Goal: Task Accomplishment & Management: Manage account settings

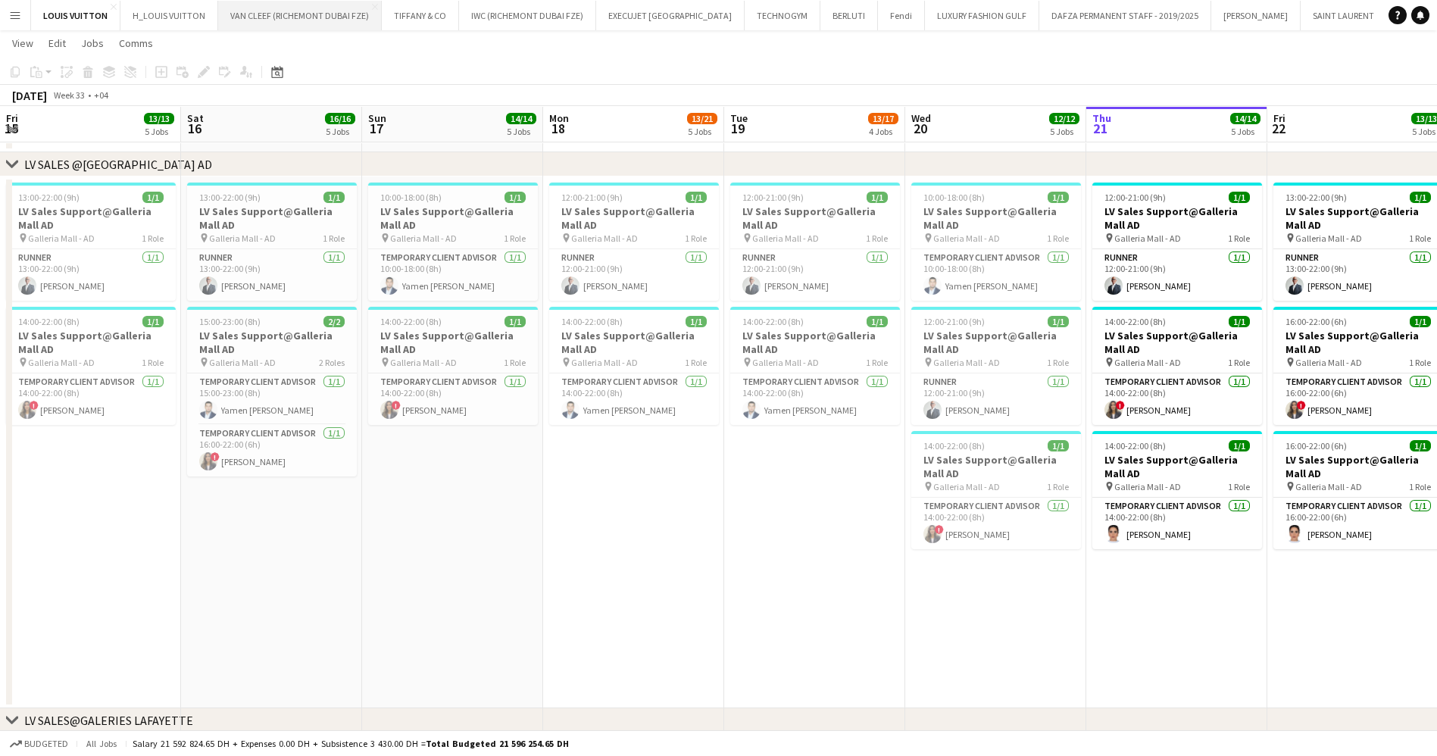
scroll to position [0, 521]
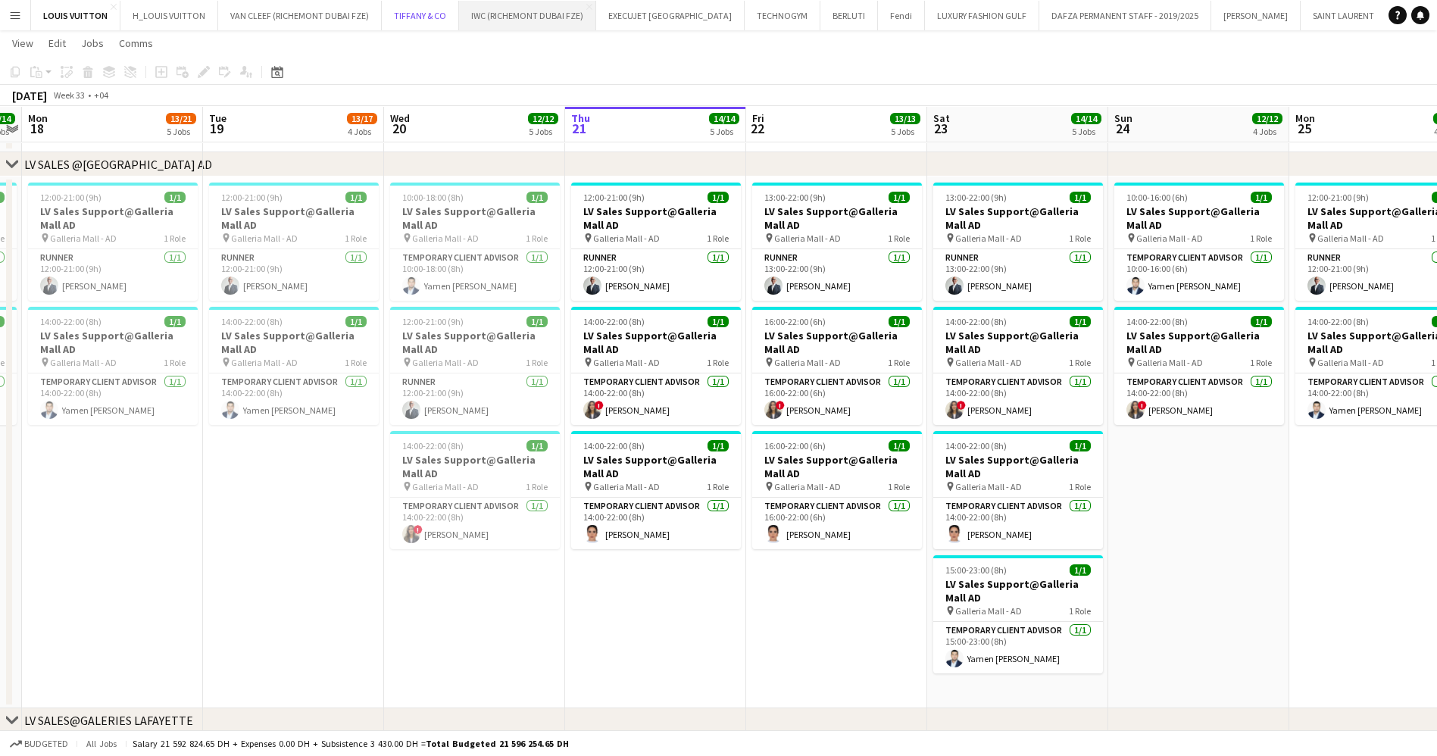
drag, startPoint x: 417, startPoint y: 20, endPoint x: 533, endPoint y: 0, distance: 117.5
click at [417, 19] on button "[PERSON_NAME] & CO Close" at bounding box center [420, 16] width 77 height 30
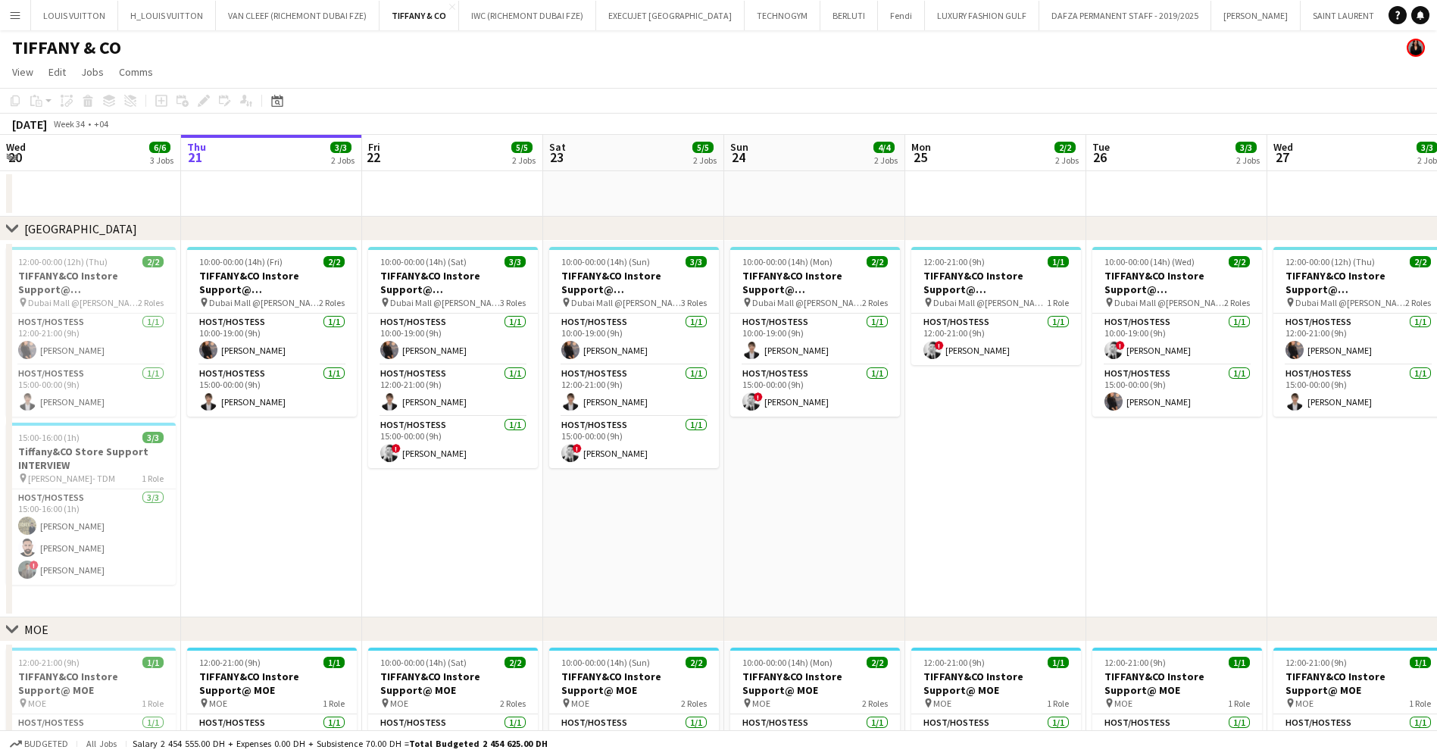
scroll to position [0, 475]
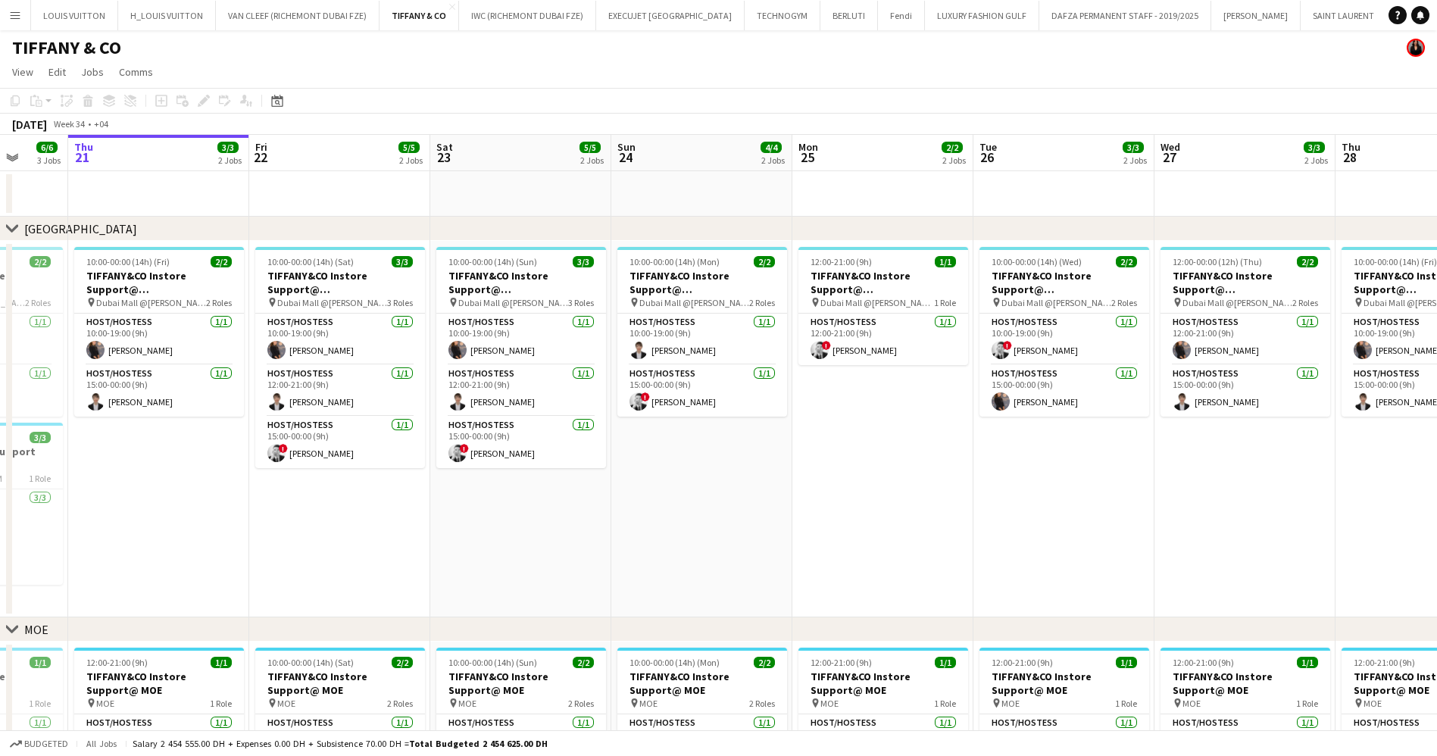
drag, startPoint x: 340, startPoint y: 541, endPoint x: 589, endPoint y: 563, distance: 250.0
click at [589, 563] on app-calendar-viewport "Mon 18 2/2 2 Jobs Tue 19 3/3 2 Jobs Wed 20 6/6 3 Jobs Thu 21 3/3 2 Jobs Fri 22 …" at bounding box center [718, 527] width 1437 height 784
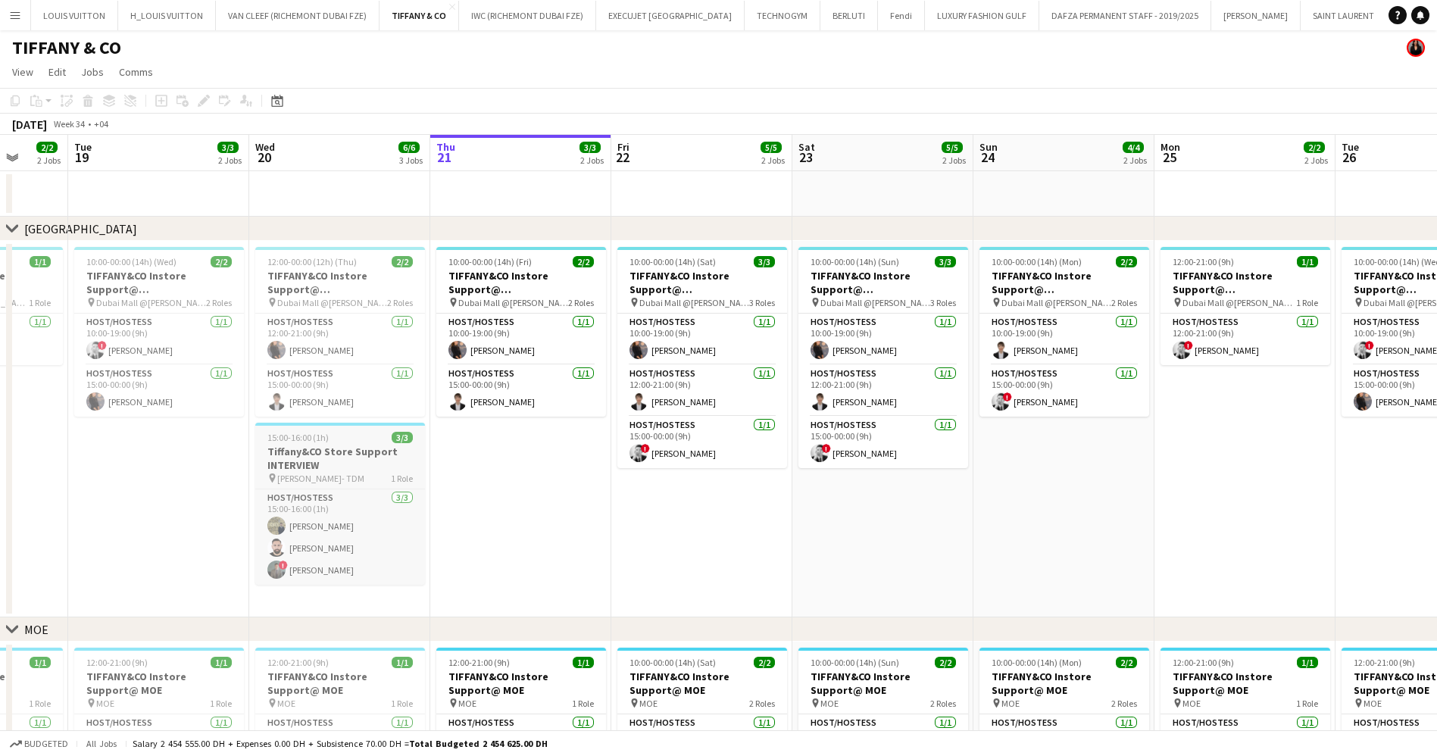
click at [357, 479] on div "pin [PERSON_NAME]- TDM 1 Role" at bounding box center [340, 478] width 170 height 12
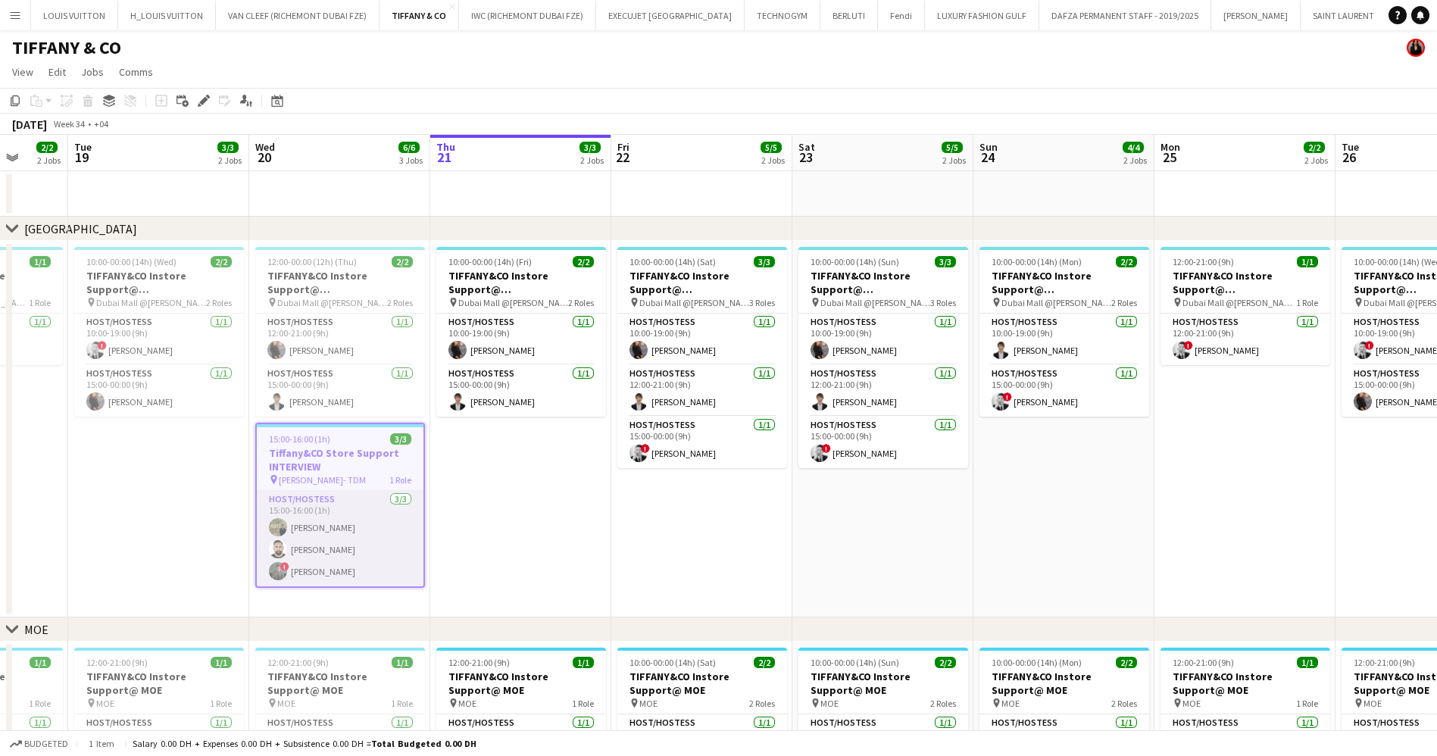
click at [367, 545] on app-card-role "Host/Hostess [DATE] 15:00-16:00 (1h) Abdelmoula [PERSON_NAME] [PERSON_NAME] ! […" at bounding box center [340, 538] width 167 height 95
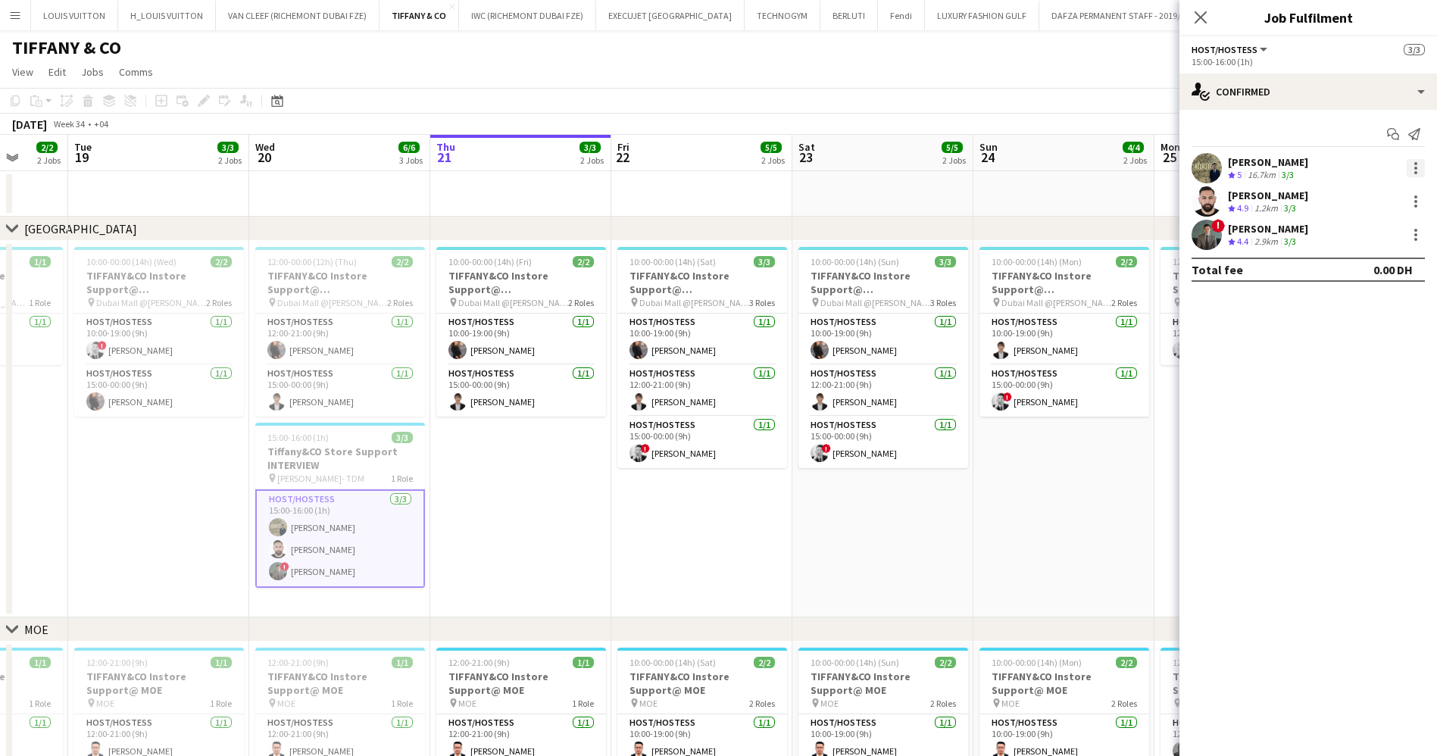
click at [1408, 173] on div at bounding box center [1415, 168] width 18 height 18
click at [296, 436] on div at bounding box center [718, 378] width 1437 height 756
click at [305, 445] on h3 "Tiffany&CO Store Support INTERVIEW" at bounding box center [340, 458] width 170 height 27
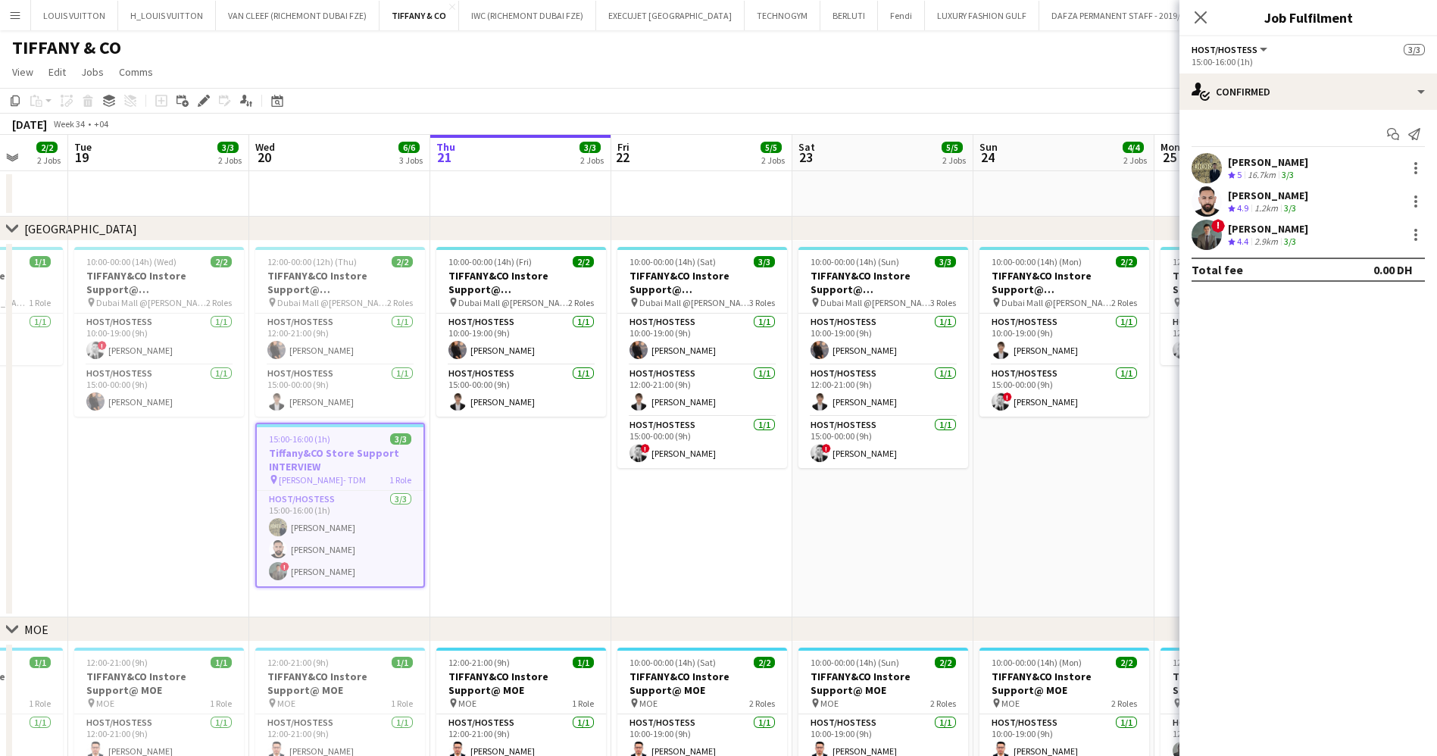
scroll to position [0, 476]
drag, startPoint x: 817, startPoint y: 548, endPoint x: 372, endPoint y: 516, distance: 446.4
click at [373, 516] on app-calendar-viewport "Sat 16 5/5 2 Jobs Sun 17 3/4 2 Jobs Mon 18 2/2 2 Jobs Tue 19 3/3 2 Jobs Wed 20 …" at bounding box center [718, 527] width 1437 height 784
click at [420, 553] on app-calendar-viewport "Sat 16 5/5 2 Jobs Sun 17 3/4 2 Jobs Mon 18 2/2 2 Jobs Tue 19 3/3 2 Jobs Wed 20 …" at bounding box center [718, 527] width 1437 height 784
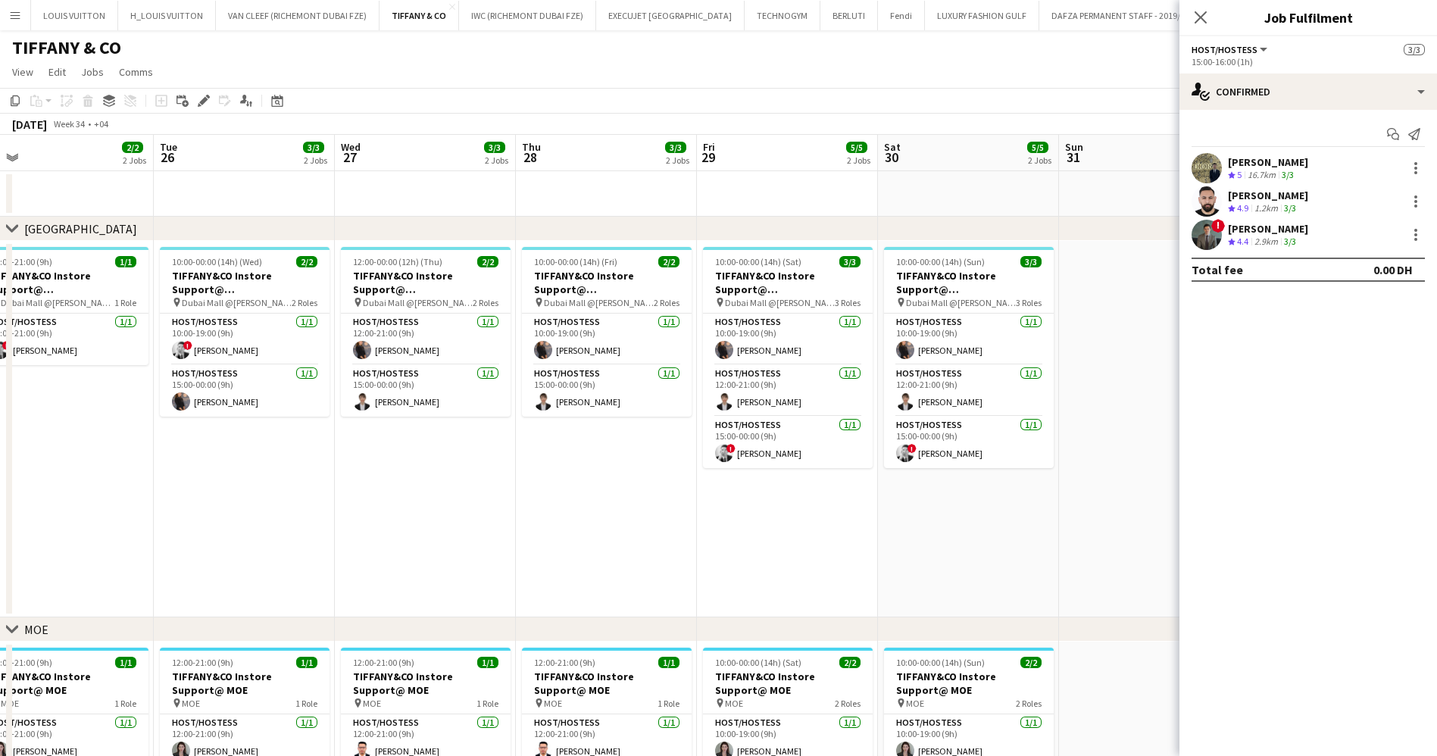
drag, startPoint x: 689, startPoint y: 555, endPoint x: 836, endPoint y: 557, distance: 146.9
click at [473, 555] on app-calendar-viewport "Thu 21 3/3 2 Jobs Fri 22 5/5 2 Jobs Sat 23 5/5 2 Jobs Sun 24 4/4 2 Jobs Mon 25 …" at bounding box center [718, 527] width 1437 height 784
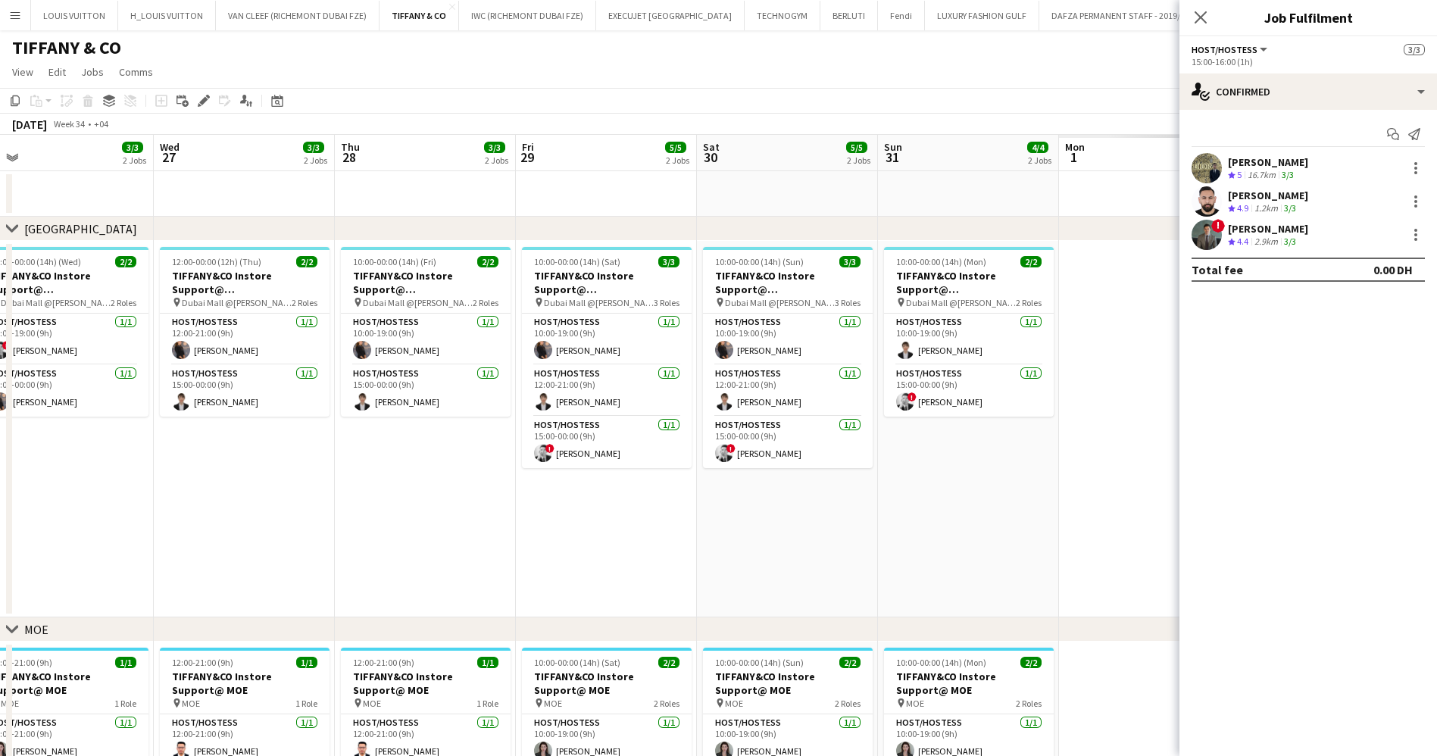
click at [650, 558] on app-calendar-viewport "Fri 22 5/5 2 Jobs Sat 23 5/5 2 Jobs Sun 24 4/4 2 Jobs Mon 25 2/2 2 Jobs Tue 26 …" at bounding box center [718, 527] width 1437 height 784
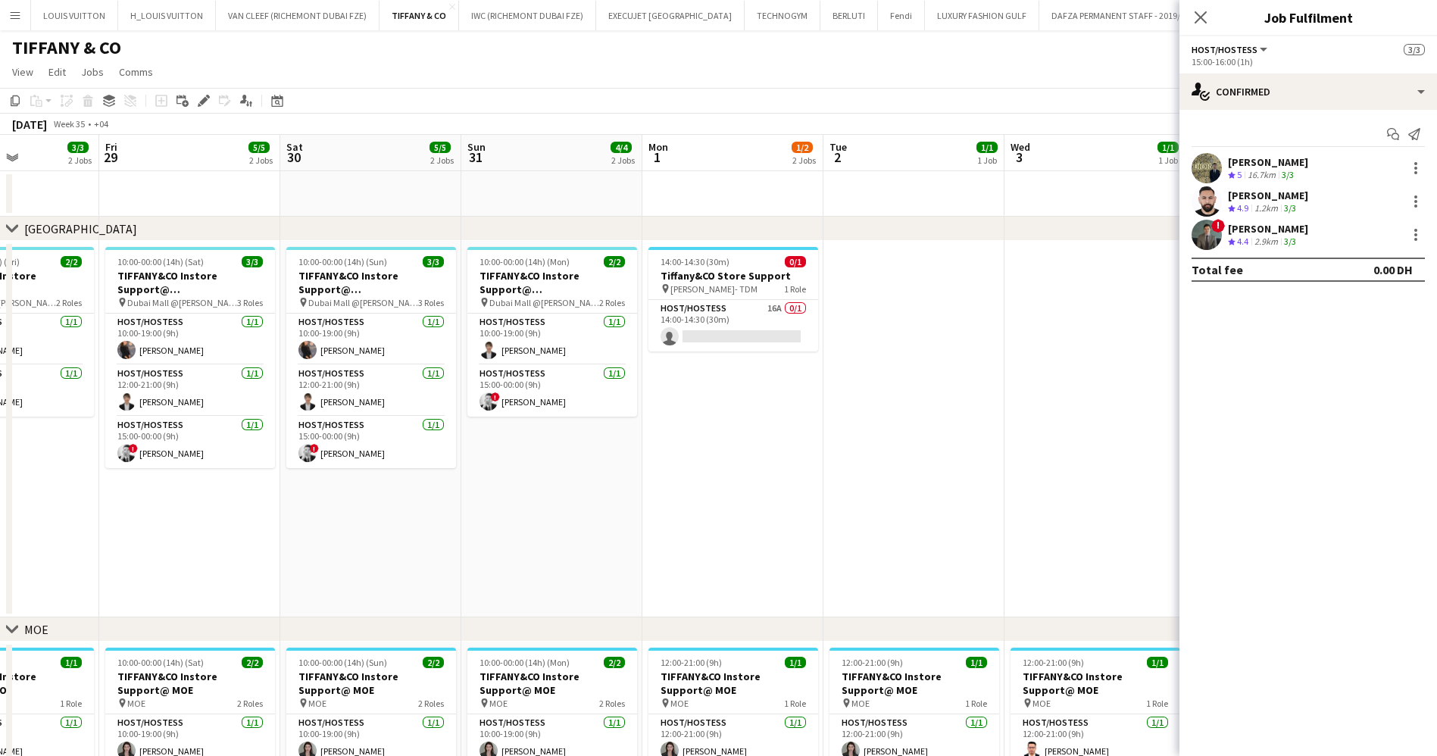
drag, startPoint x: 849, startPoint y: 557, endPoint x: 838, endPoint y: 557, distance: 11.4
click at [838, 557] on app-calendar-viewport "Sun 24 4/4 2 Jobs Mon 25 2/2 2 Jobs Tue 26 3/3 2 Jobs Wed 27 3/3 2 Jobs Thu 28 …" at bounding box center [718, 527] width 1437 height 784
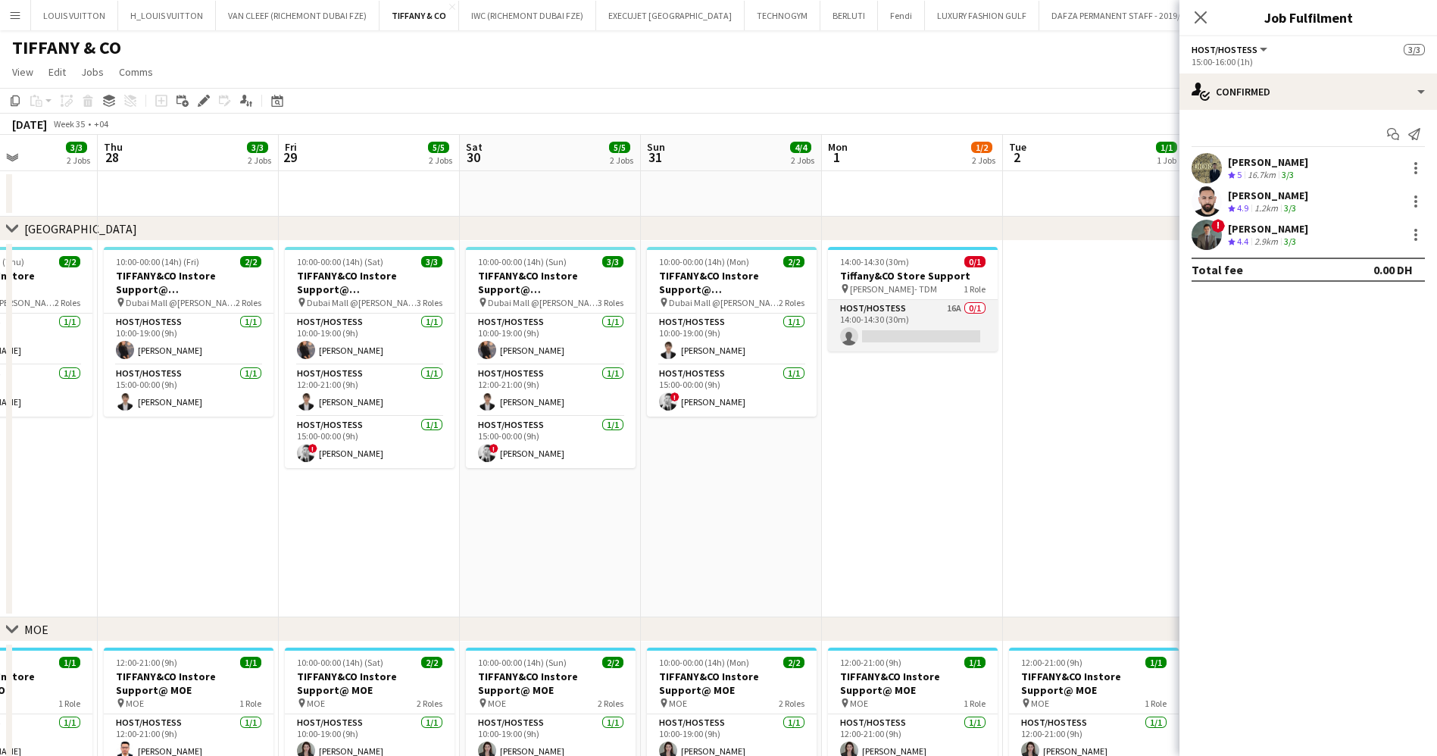
click at [901, 337] on app-card-role "Host/Hostess 16A 0/1 14:00-14:30 (30m) single-neutral-actions" at bounding box center [913, 325] width 170 height 51
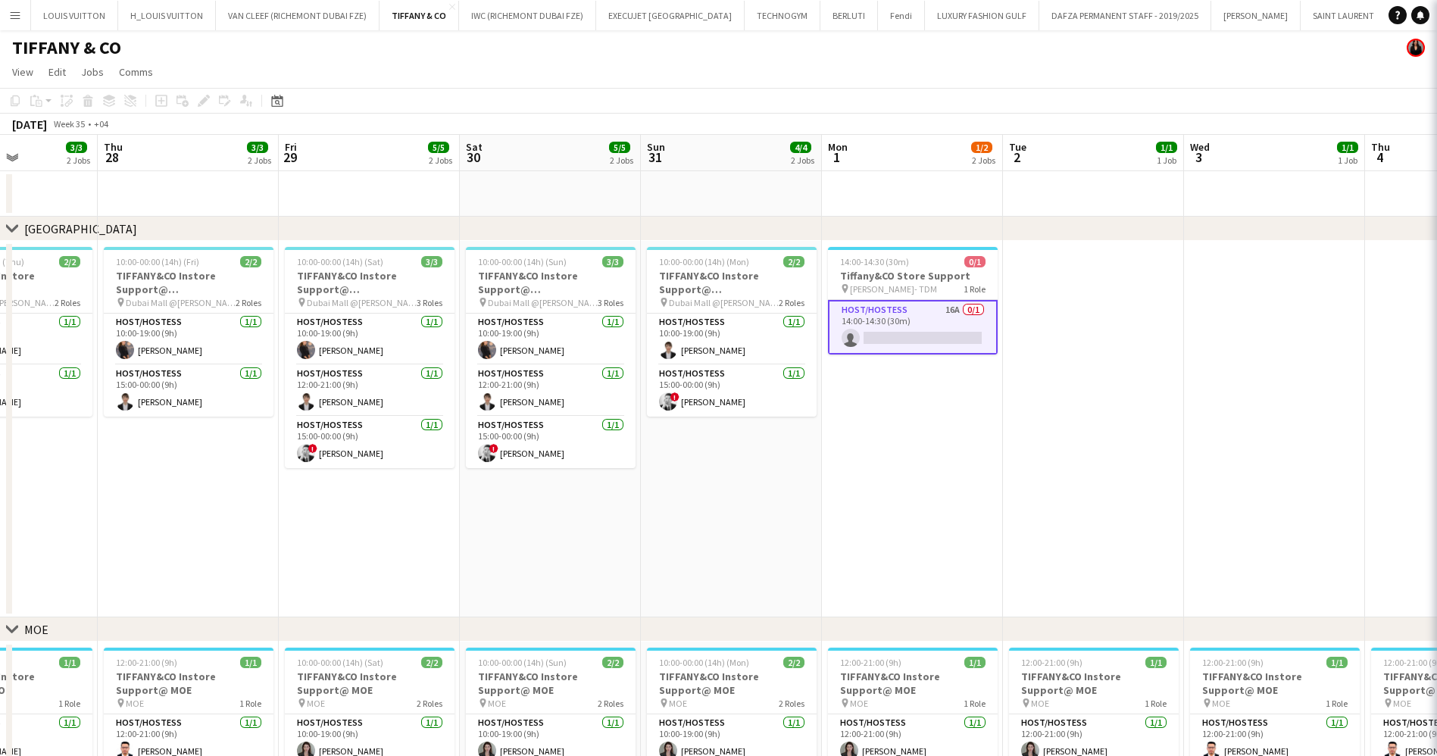
scroll to position [0, 445]
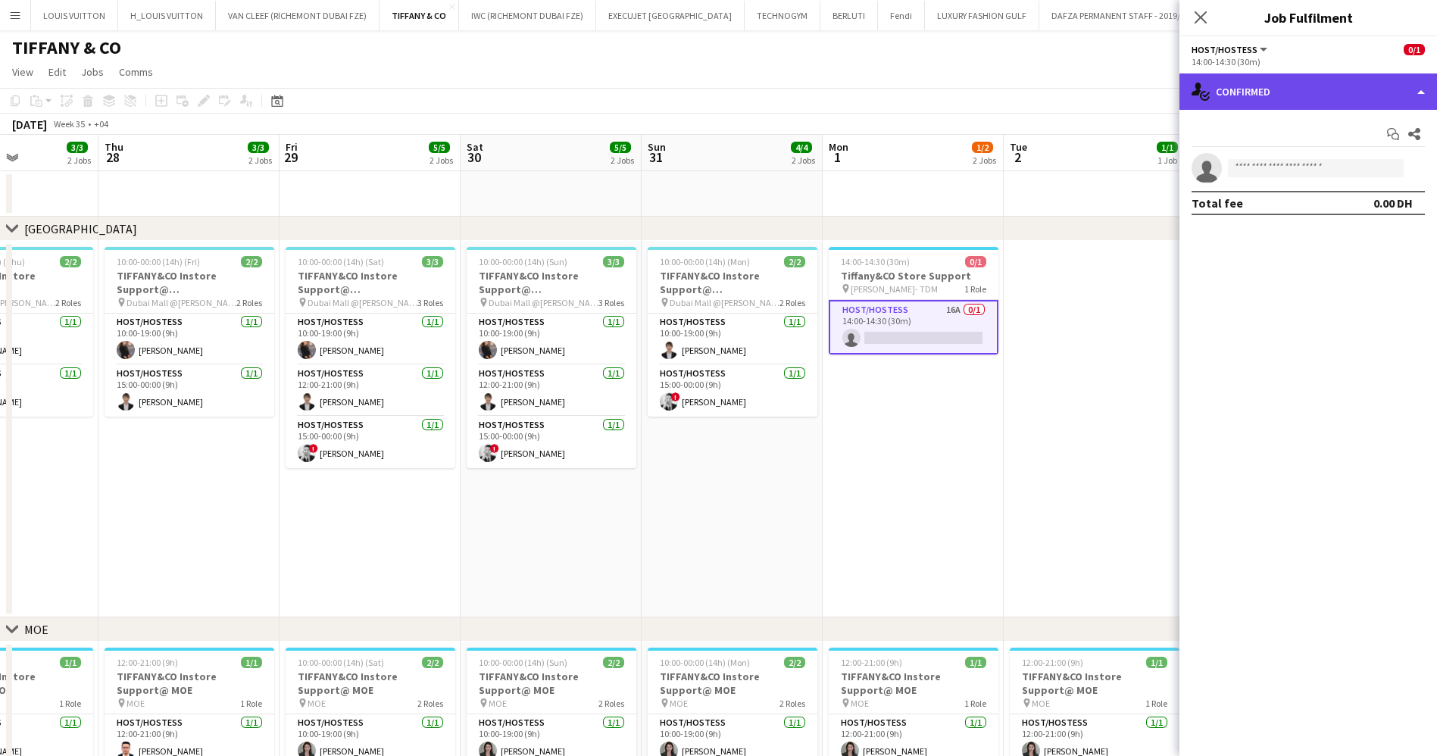
click at [1262, 107] on div "single-neutral-actions-check-2 Confirmed" at bounding box center [1307, 91] width 257 height 36
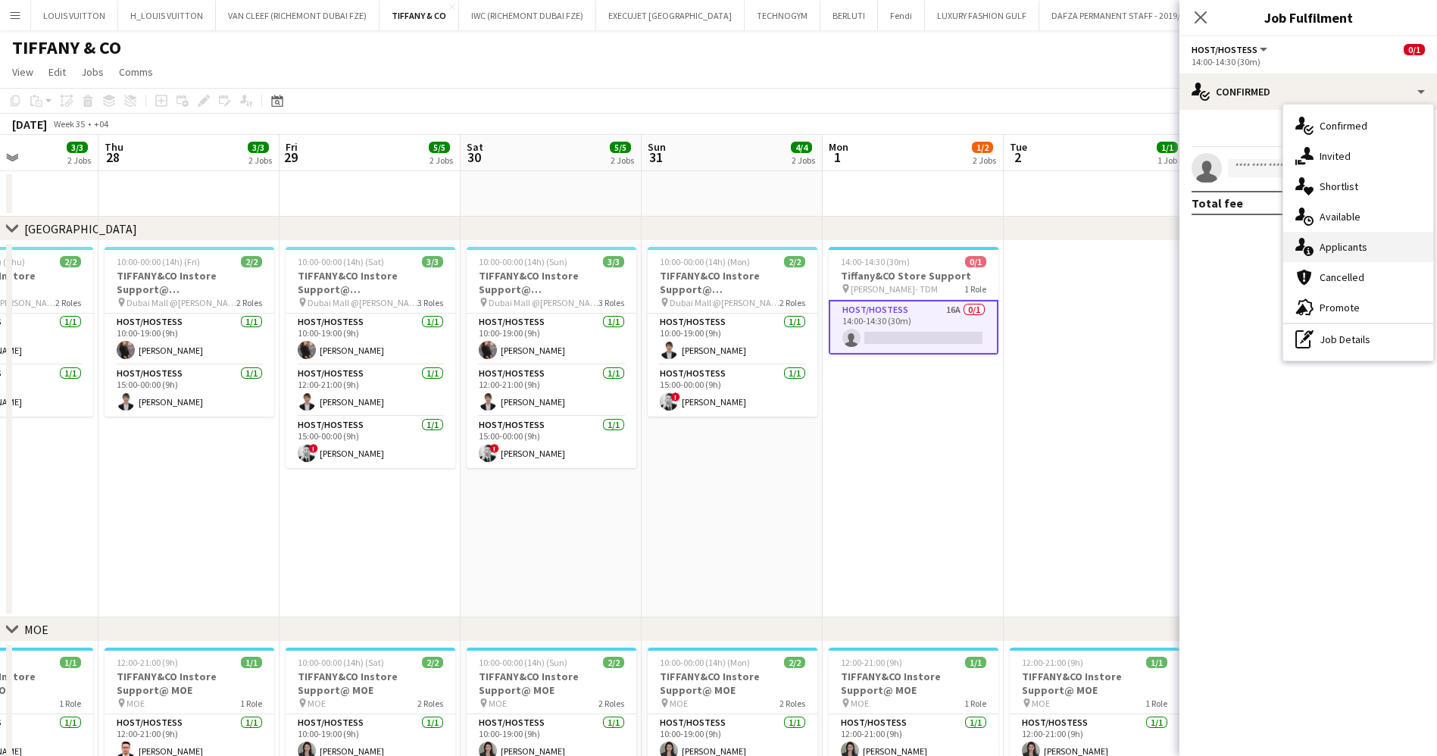
click at [1375, 245] on div "single-neutral-actions-information Applicants" at bounding box center [1358, 247] width 150 height 30
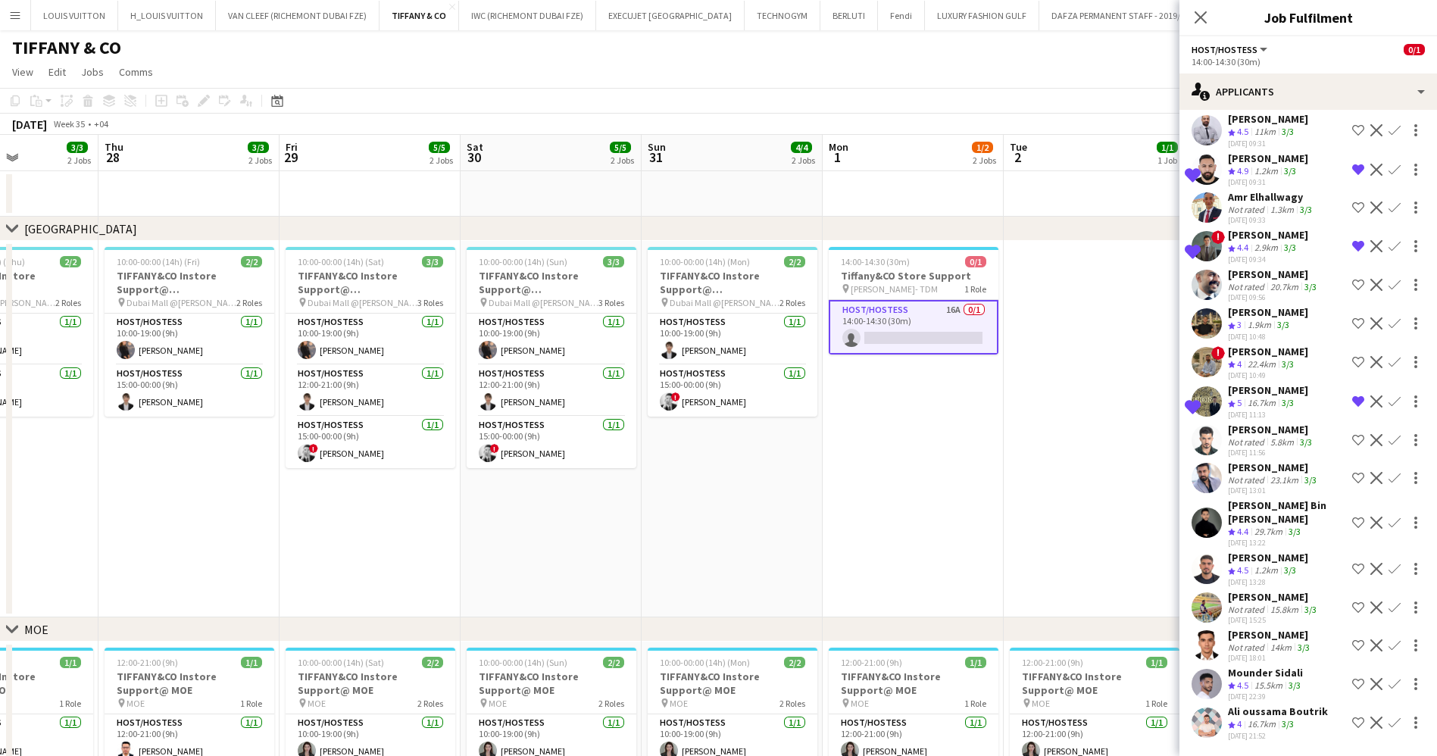
scroll to position [0, 0]
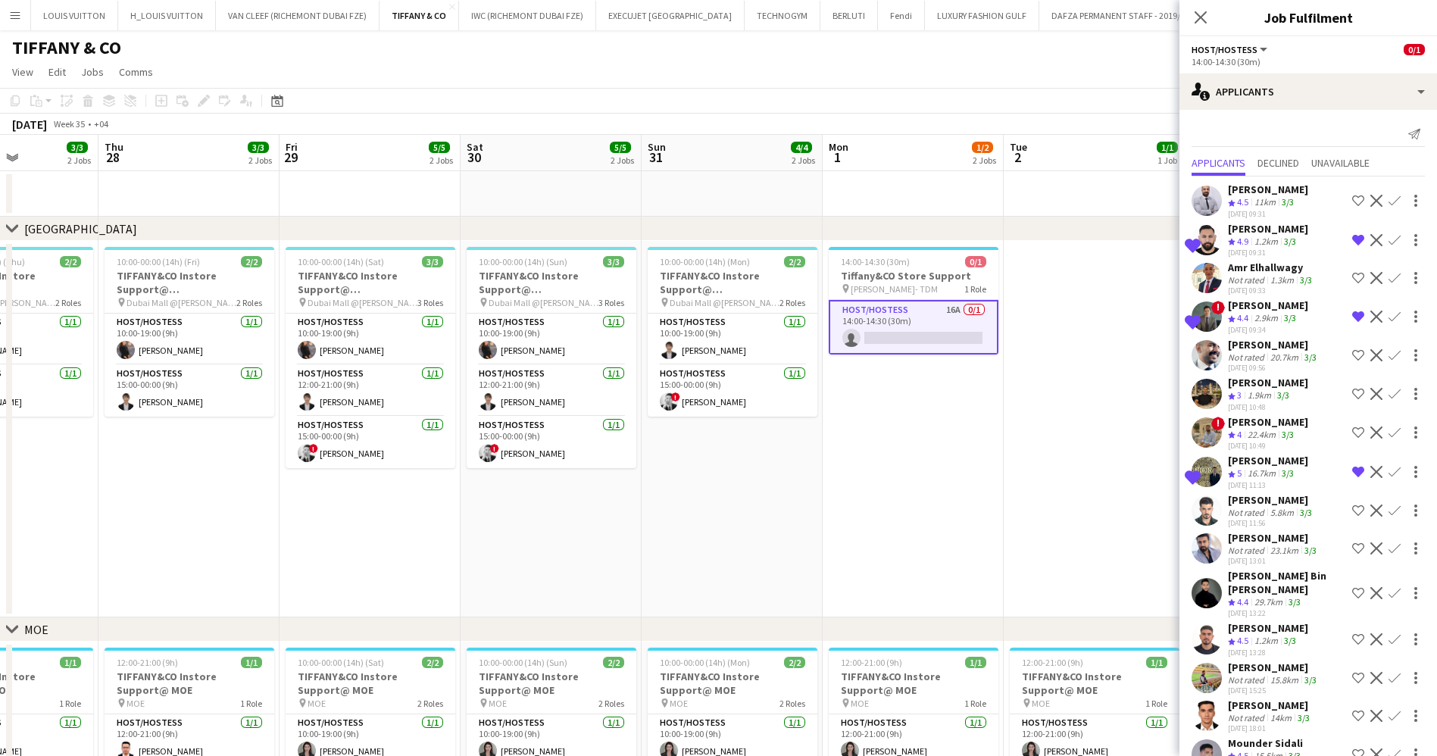
click at [1370, 240] on app-icon "Decline" at bounding box center [1376, 240] width 12 height 12
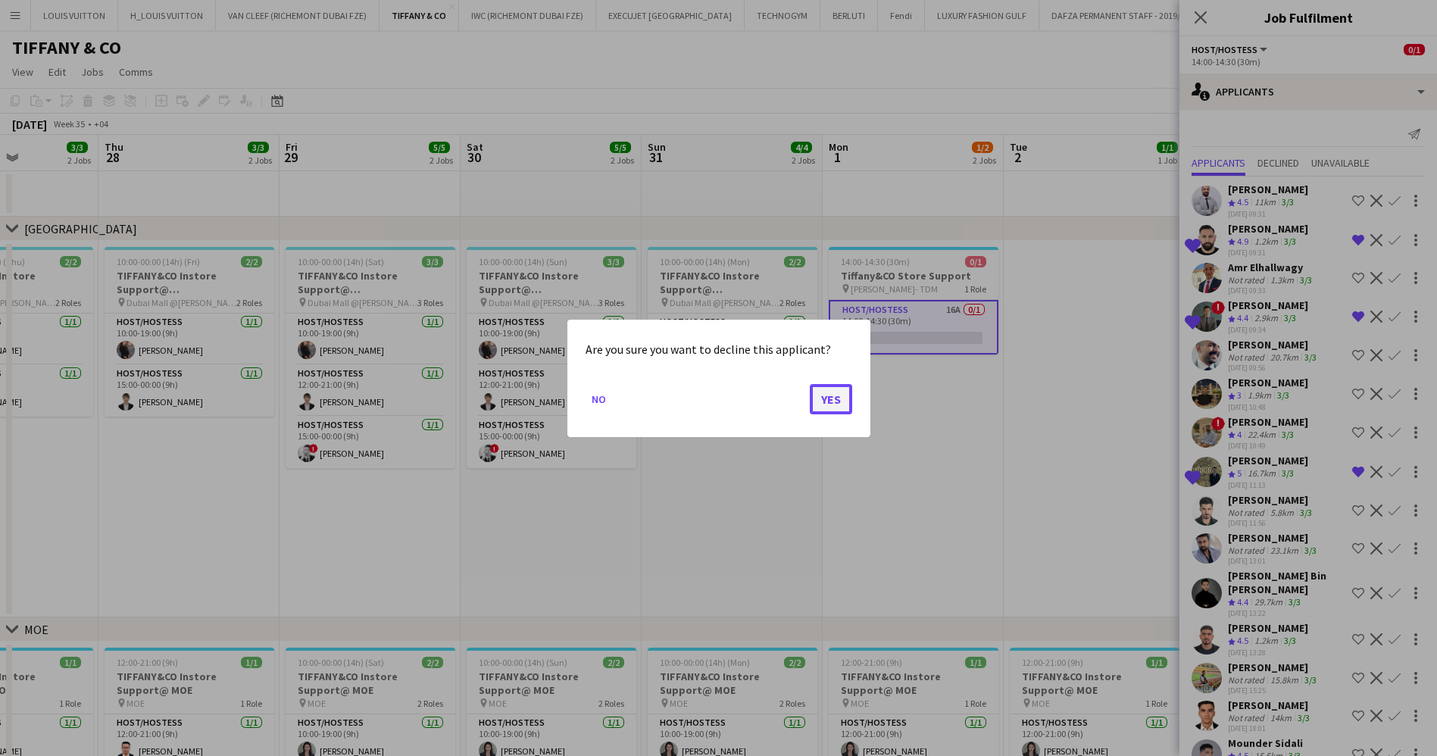
click at [846, 400] on button "Yes" at bounding box center [831, 398] width 42 height 30
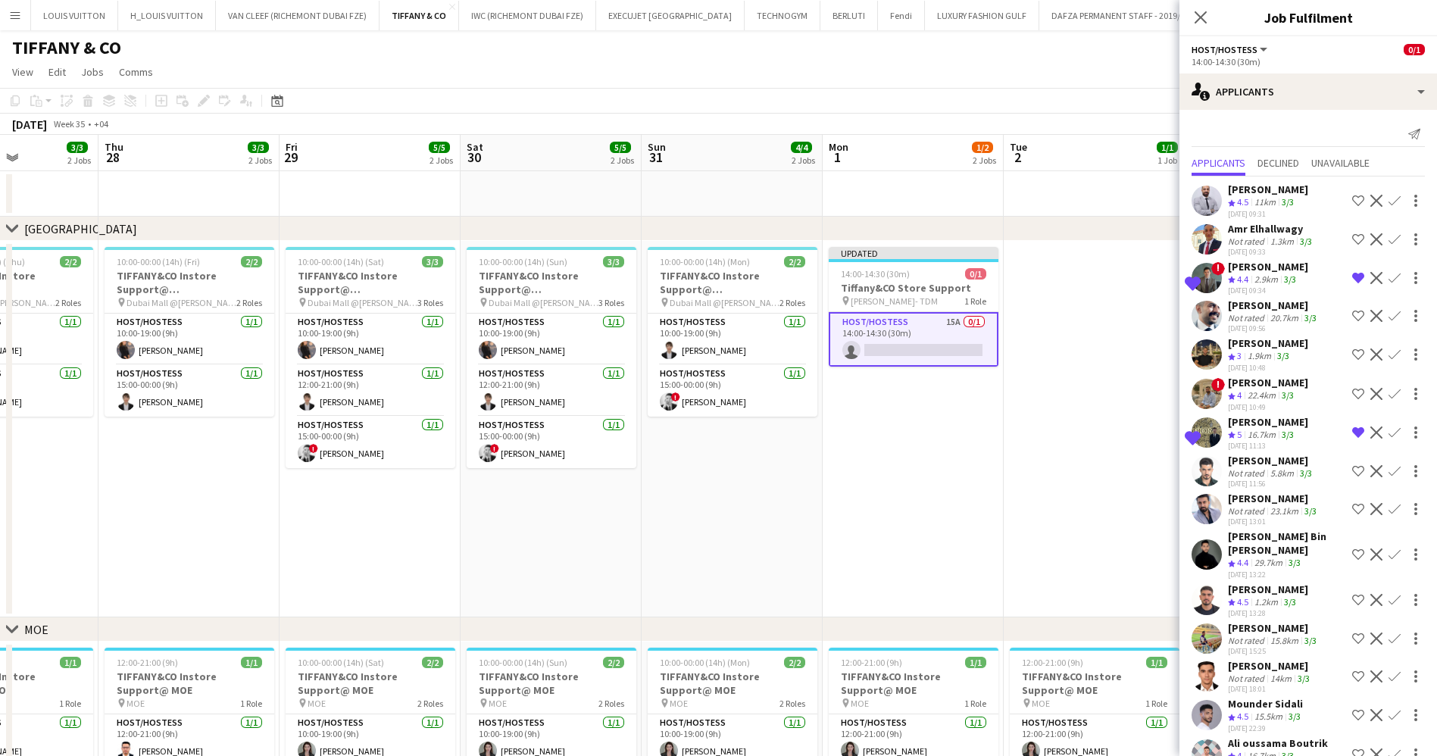
click at [1370, 438] on app-icon "Decline" at bounding box center [1376, 432] width 12 height 12
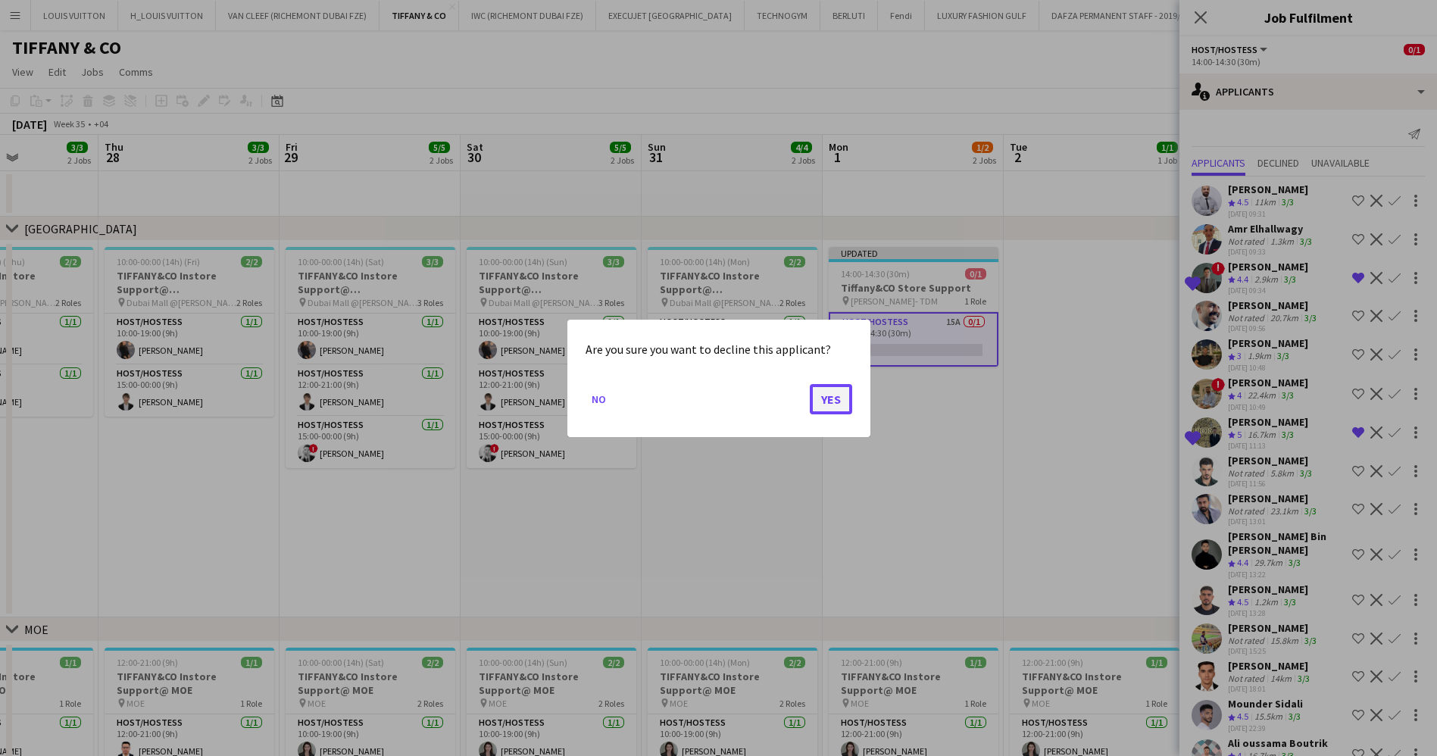
click at [839, 395] on button "Yes" at bounding box center [831, 398] width 42 height 30
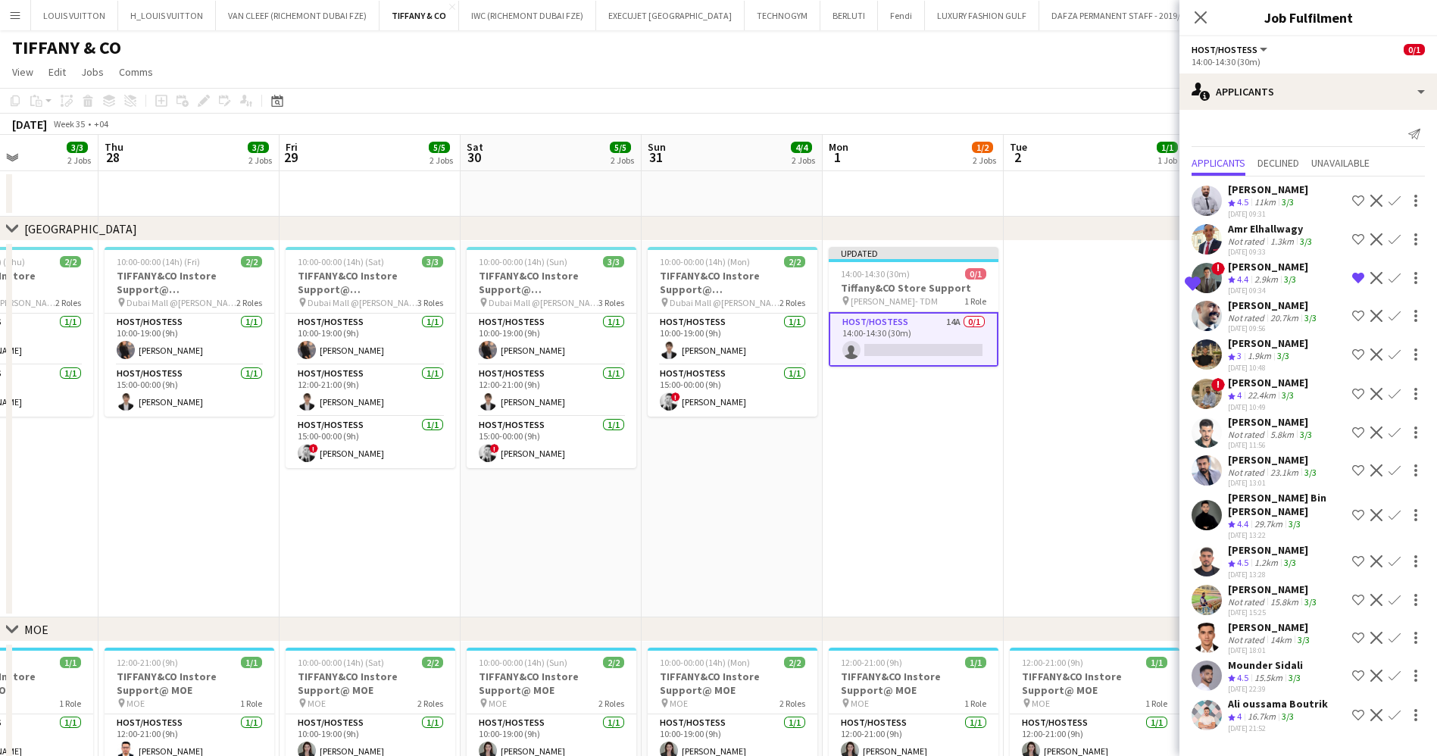
click at [1124, 56] on div "TIFFANY & CO" at bounding box center [718, 44] width 1437 height 29
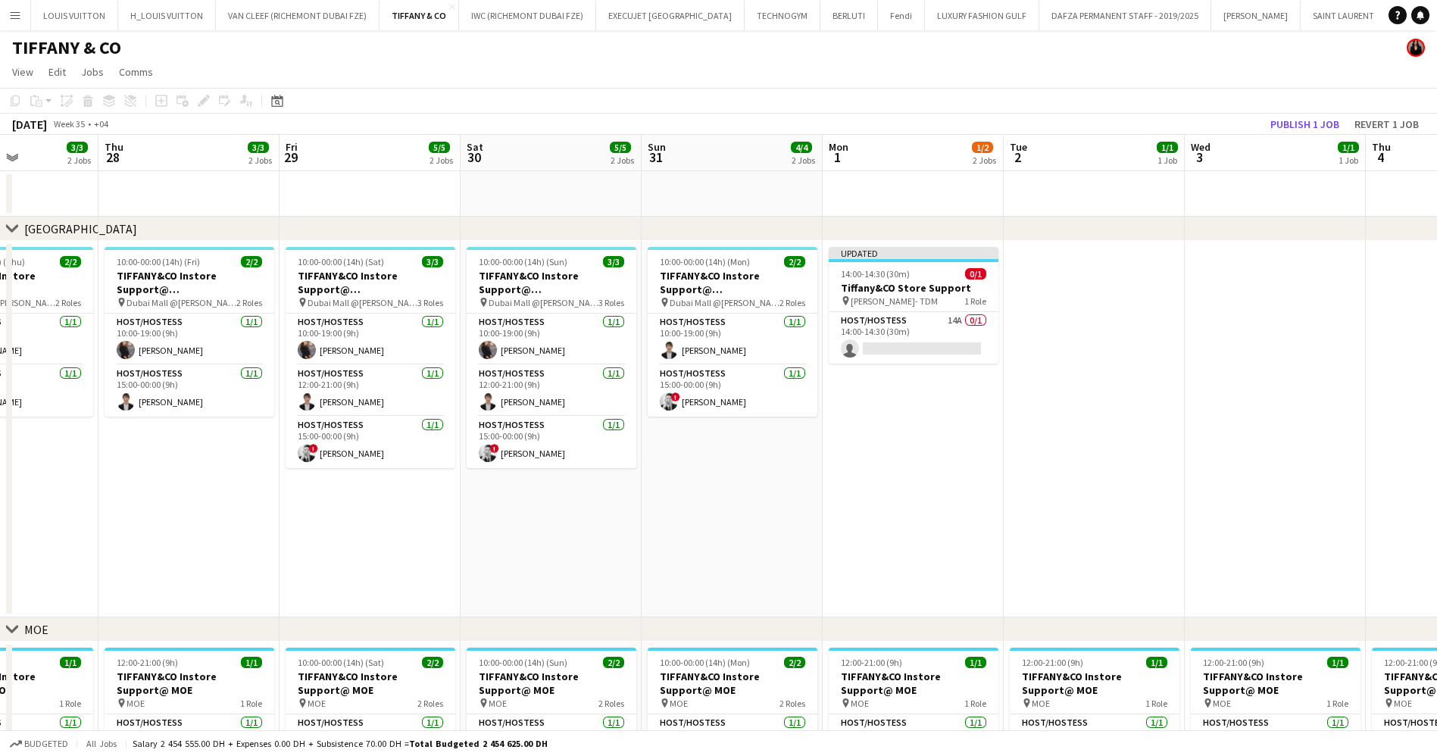
click at [1321, 135] on app-board-header-date "Wed 3 1/1 1 Job" at bounding box center [1274, 153] width 181 height 36
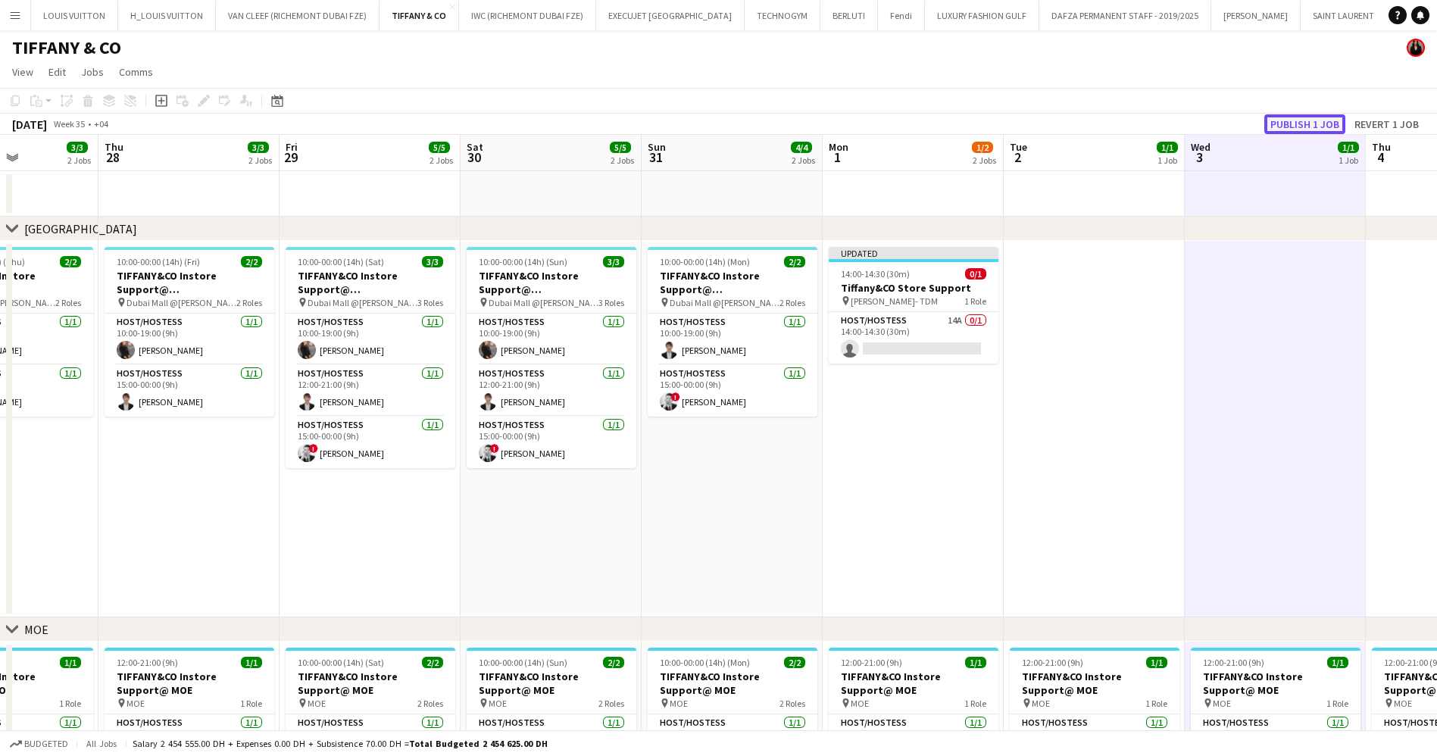
click at [1315, 126] on button "Publish 1 job" at bounding box center [1304, 124] width 81 height 20
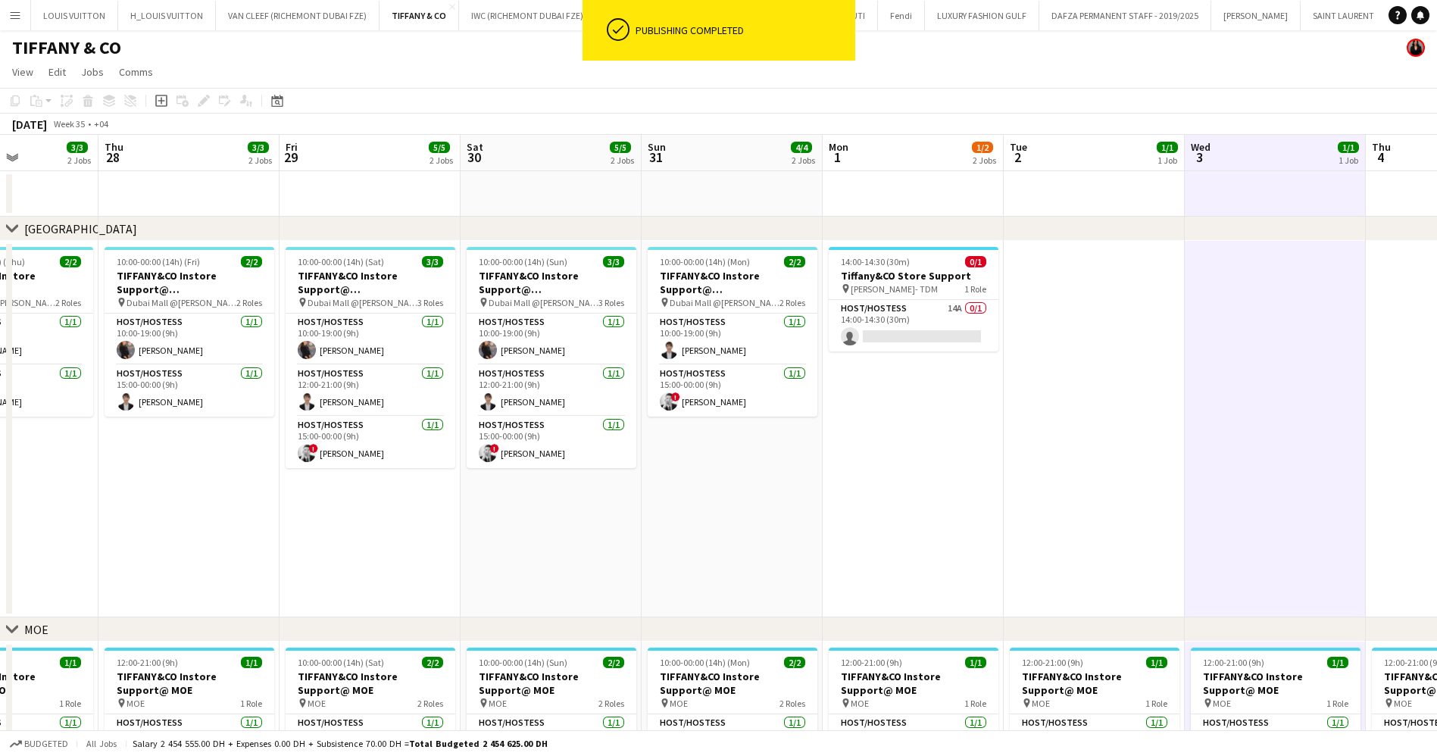
drag, startPoint x: 685, startPoint y: 505, endPoint x: 962, endPoint y: 504, distance: 276.4
click at [962, 504] on app-calendar-viewport "Mon 25 2/2 2 Jobs Tue 26 3/3 2 Jobs Wed 27 3/3 2 Jobs Thu 28 3/3 2 Jobs Fri 29 …" at bounding box center [718, 527] width 1437 height 784
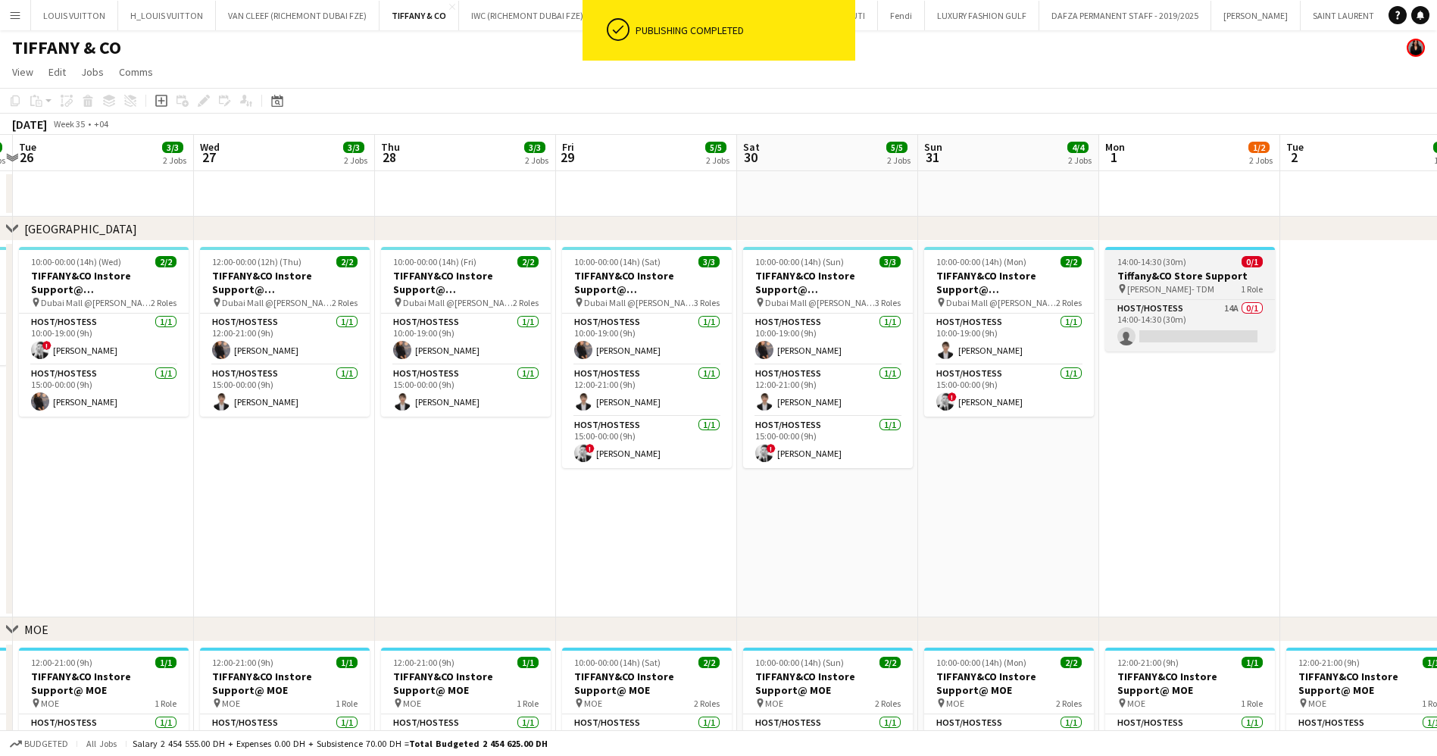
click at [1188, 278] on h3 "Tiffany&CO Store Support" at bounding box center [1190, 276] width 170 height 14
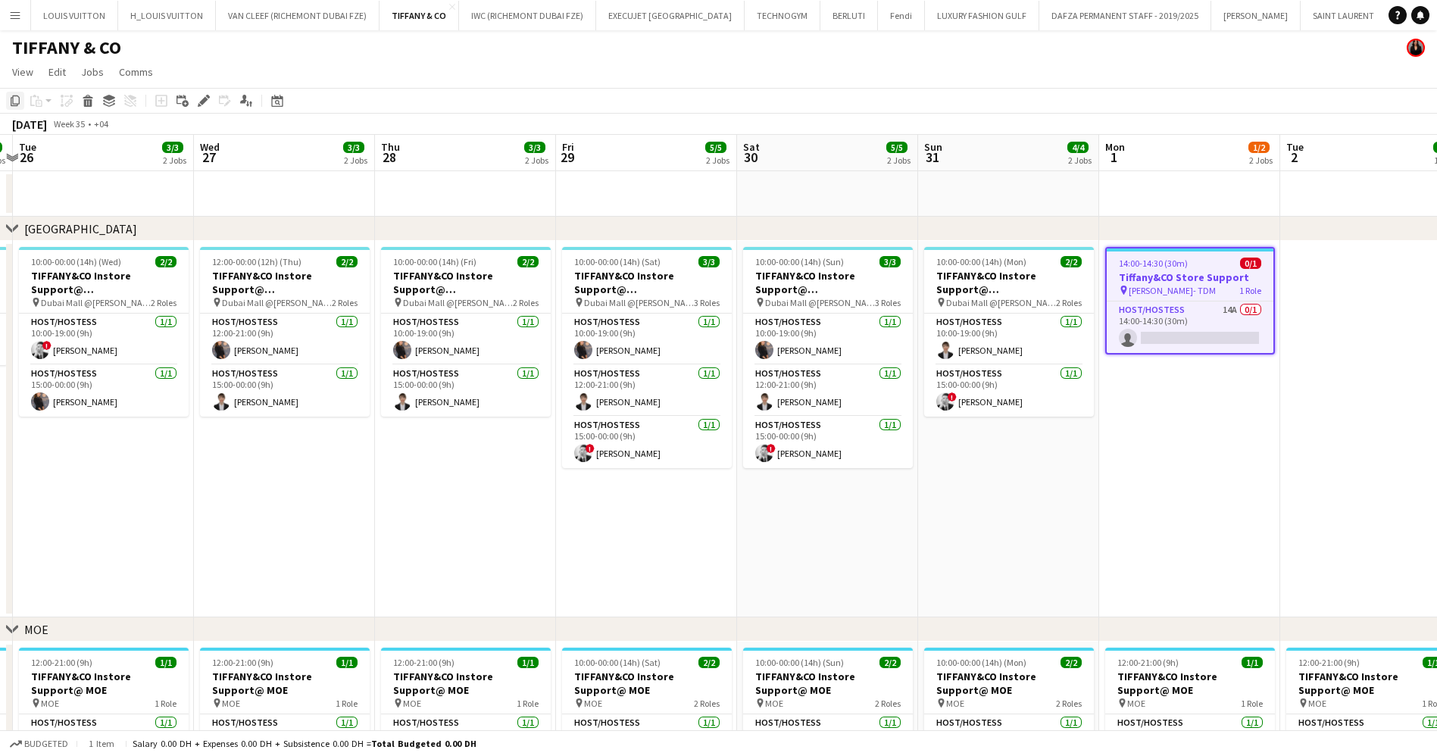
click at [15, 103] on icon "Copy" at bounding box center [15, 101] width 12 height 12
click at [699, 507] on app-date-cell "10:00-00:00 (14h) (Sat) 3/3 TIFFANY&CO Instore Support@ [GEOGRAPHIC_DATA] pin D…" at bounding box center [646, 429] width 181 height 376
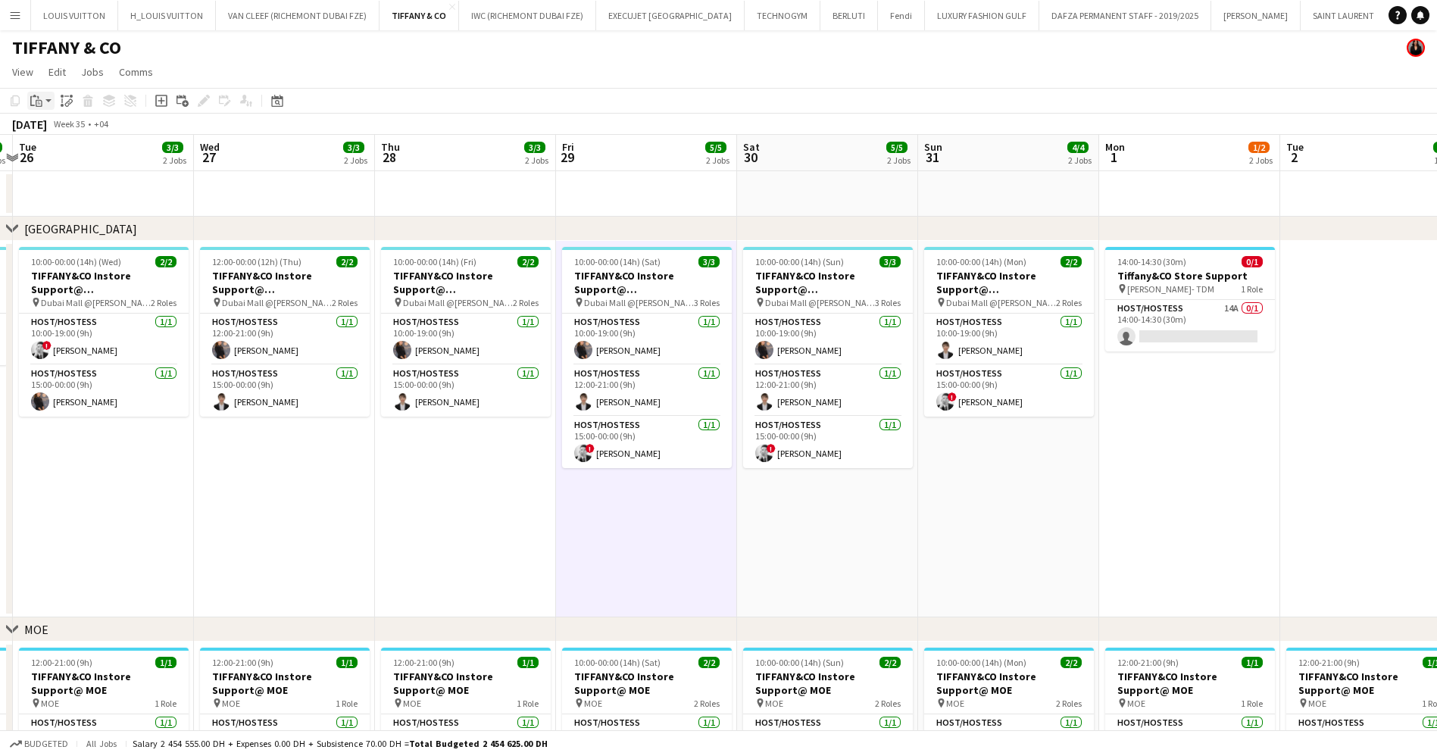
click at [40, 101] on icon at bounding box center [39, 103] width 7 height 7
click at [48, 136] on link "Paste Ctrl+V" at bounding box center [111, 130] width 142 height 14
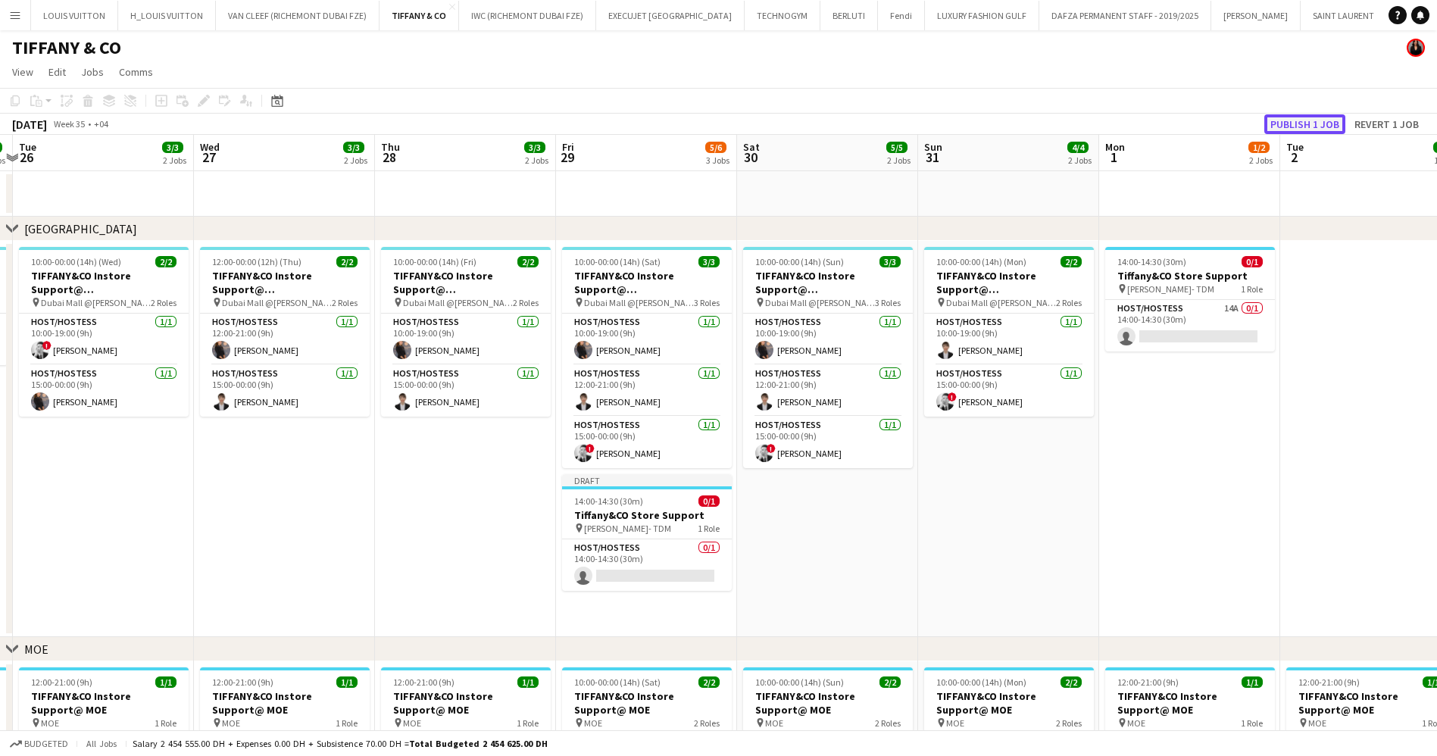
click at [1328, 118] on button "Publish 1 job" at bounding box center [1304, 124] width 81 height 20
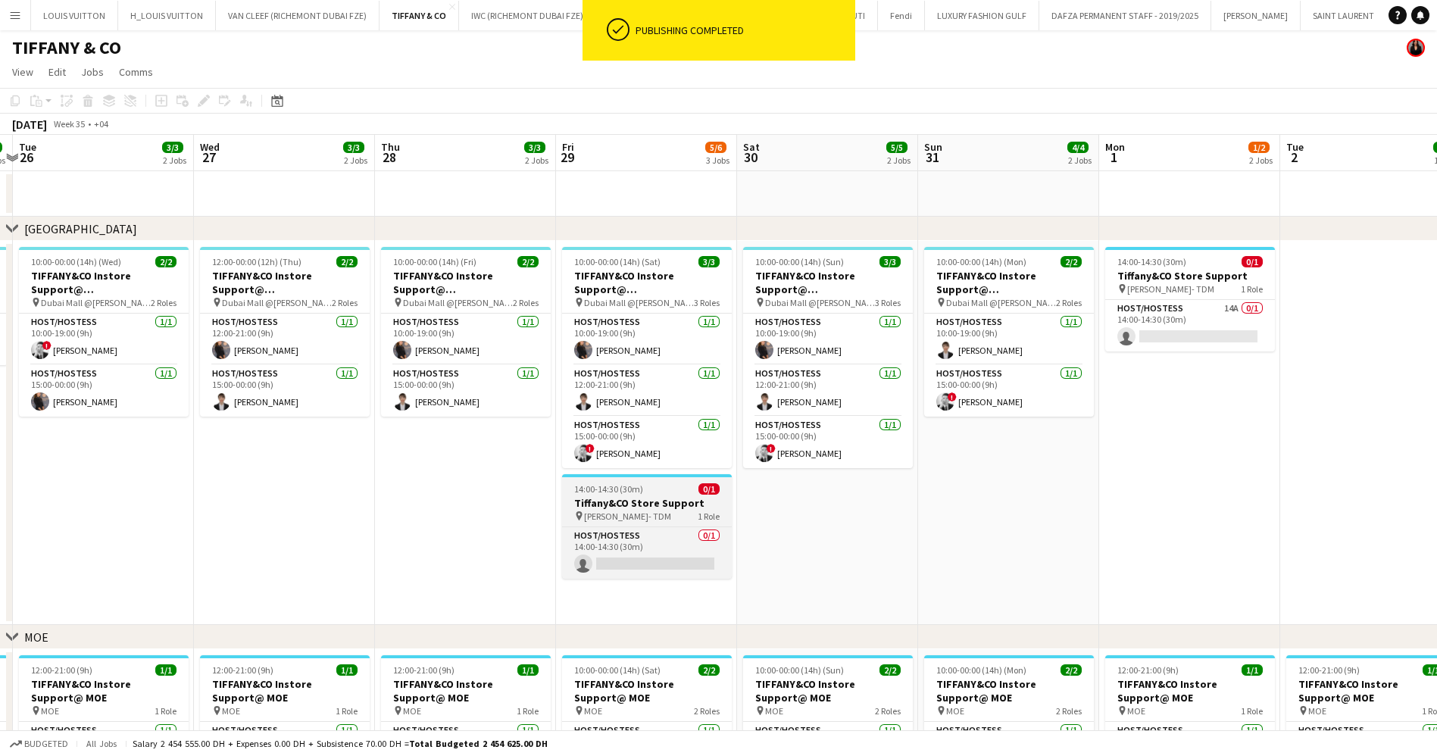
click at [627, 499] on h3 "Tiffany&CO Store Support" at bounding box center [647, 503] width 170 height 14
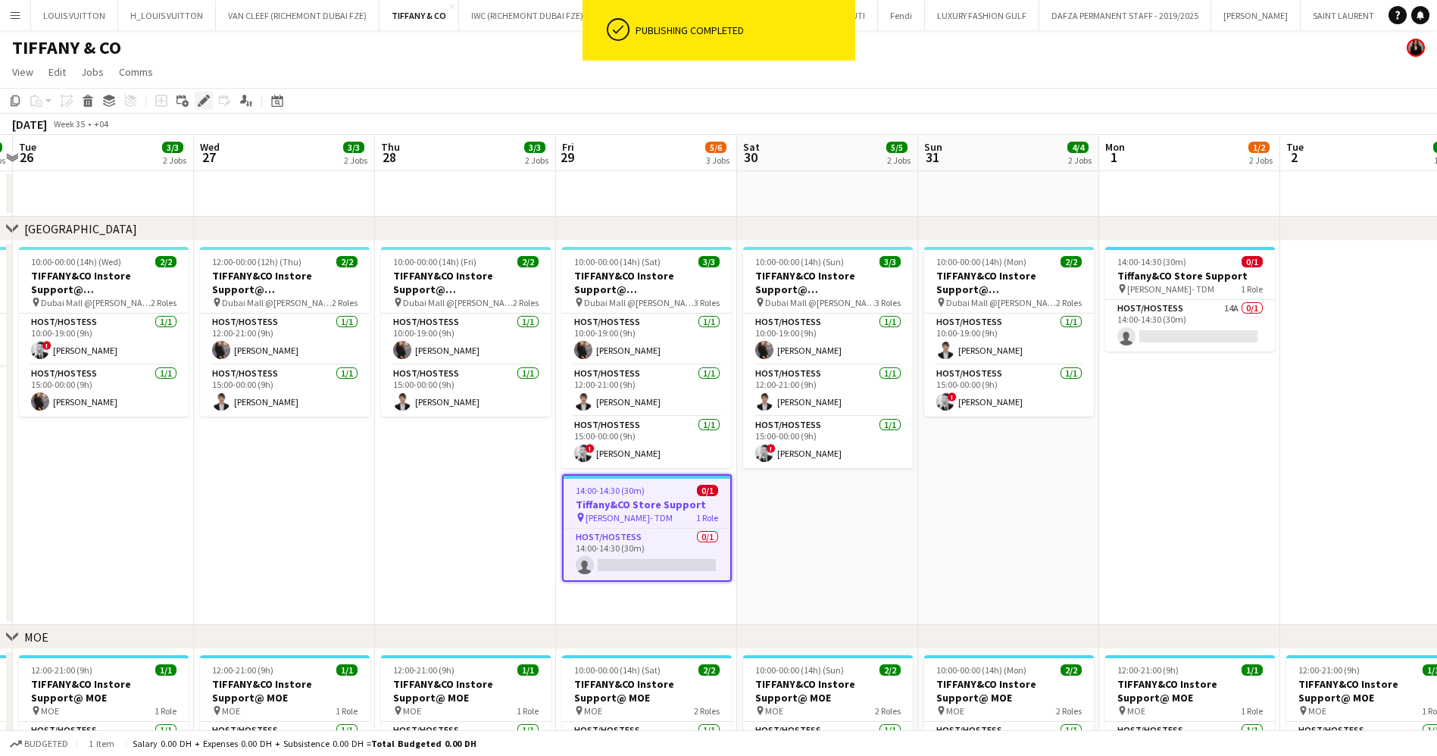
click at [209, 104] on div "Edit" at bounding box center [204, 101] width 18 height 18
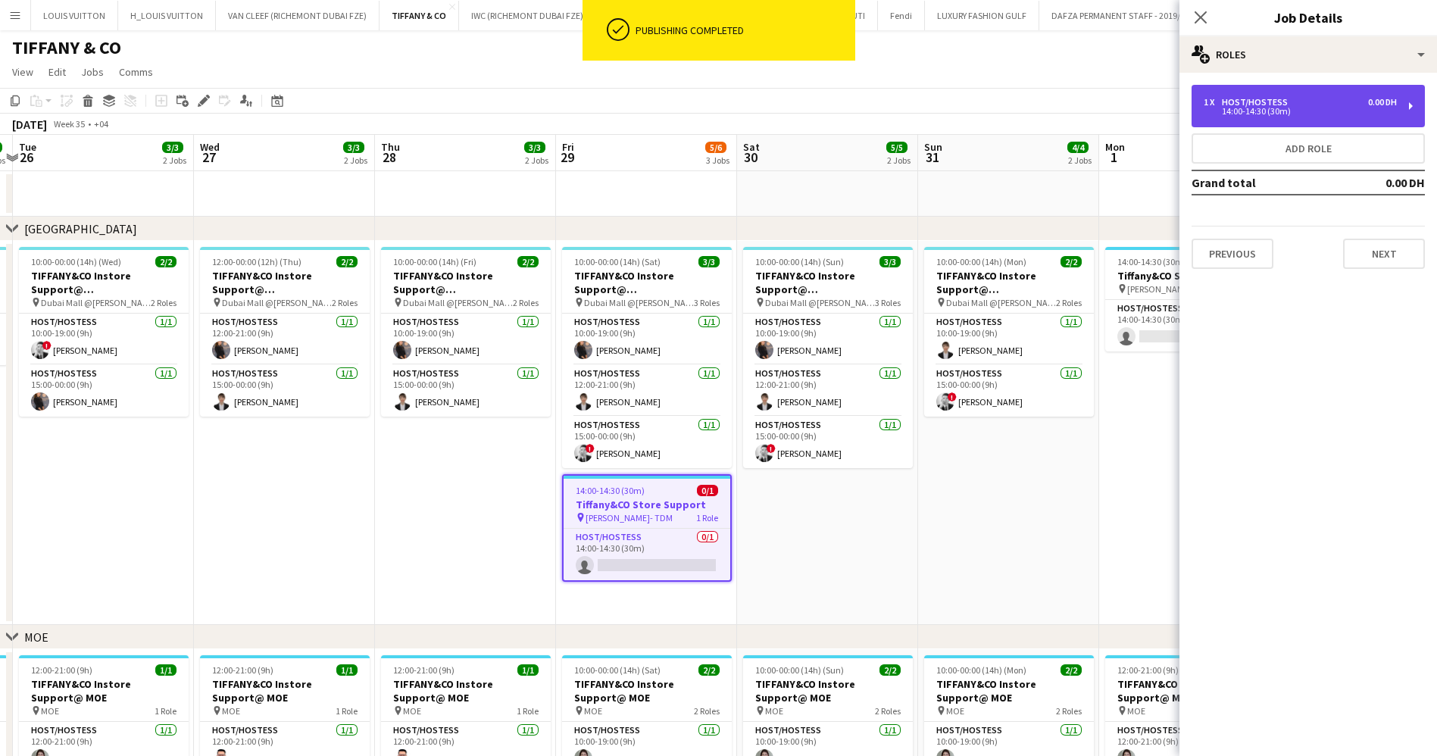
click at [1280, 115] on div "14:00-14:30 (30m)" at bounding box center [1299, 112] width 193 height 8
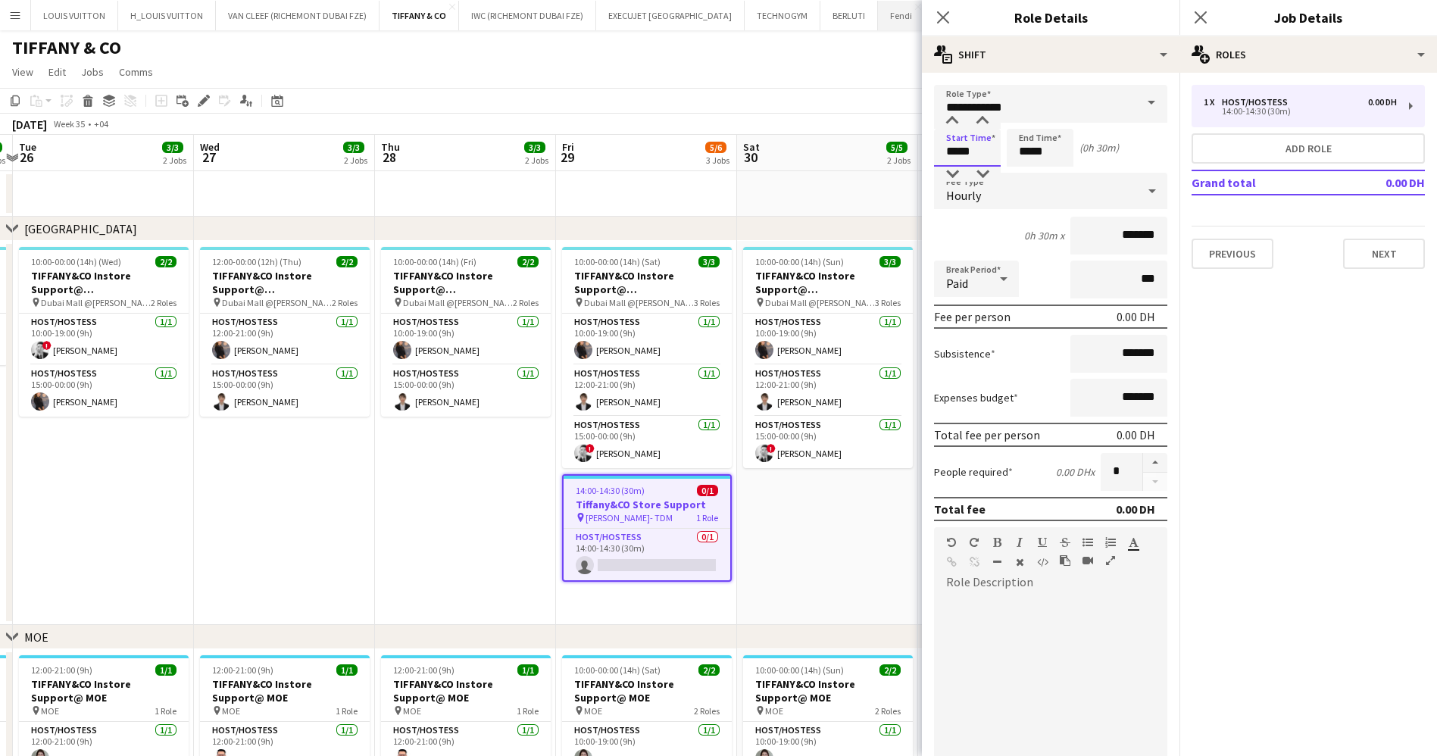
drag, startPoint x: 988, startPoint y: 152, endPoint x: 874, endPoint y: 15, distance: 178.5
click at [897, 132] on body "Menu Boards Boards Boards All jobs Status Workforce Workforce My Workforce Recr…" at bounding box center [718, 476] width 1437 height 952
type input "*****"
drag, startPoint x: 1031, startPoint y: 156, endPoint x: 989, endPoint y: 156, distance: 41.7
click at [989, 156] on div "Start Time ***** End Time ***** (23h 30m)" at bounding box center [1050, 148] width 233 height 38
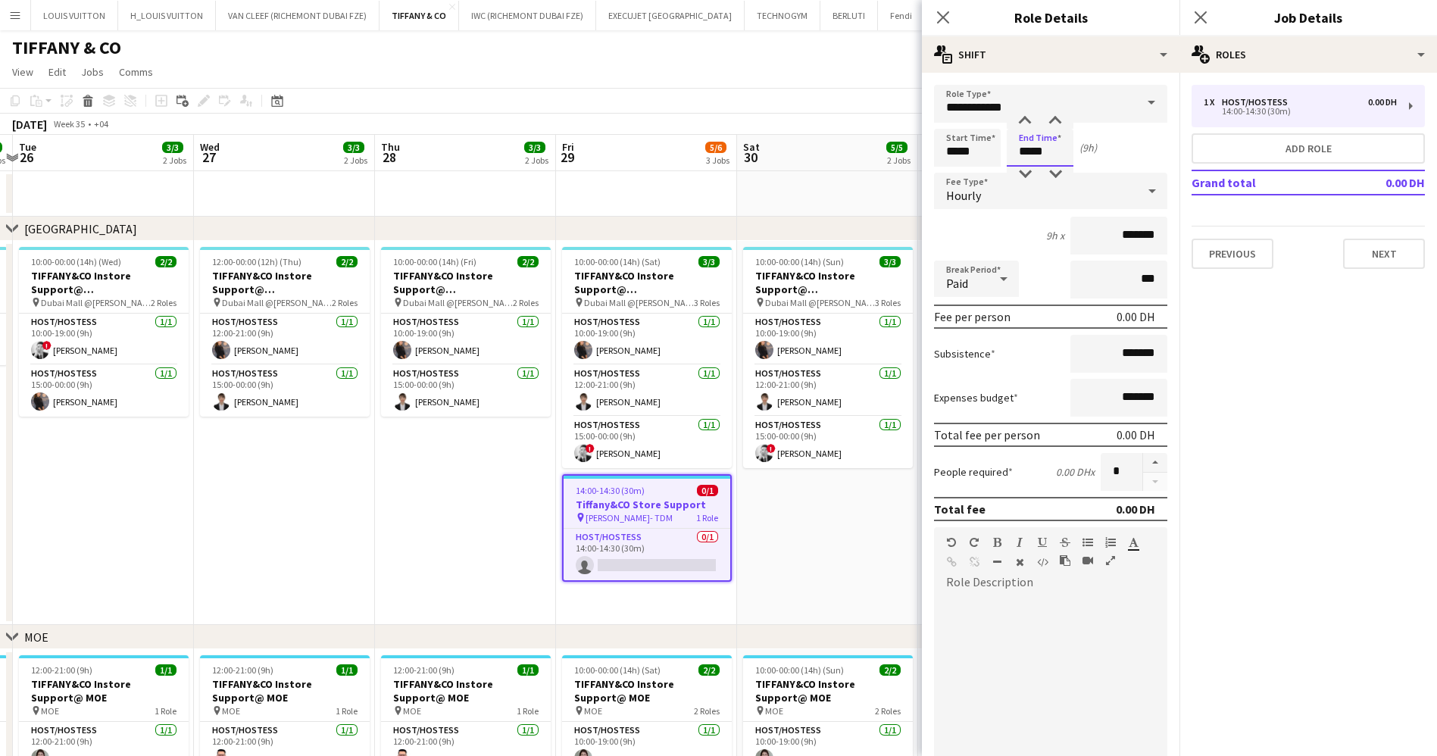
type input "*****"
drag, startPoint x: 1090, startPoint y: 249, endPoint x: 1222, endPoint y: 251, distance: 131.8
click at [1222, 251] on body "Menu Boards Boards Boards All jobs Status Workforce Workforce My Workforce Recr…" at bounding box center [718, 476] width 1437 height 952
drag, startPoint x: 1116, startPoint y: 234, endPoint x: 1148, endPoint y: 236, distance: 31.8
click at [1148, 236] on input "*******" at bounding box center [1118, 236] width 97 height 38
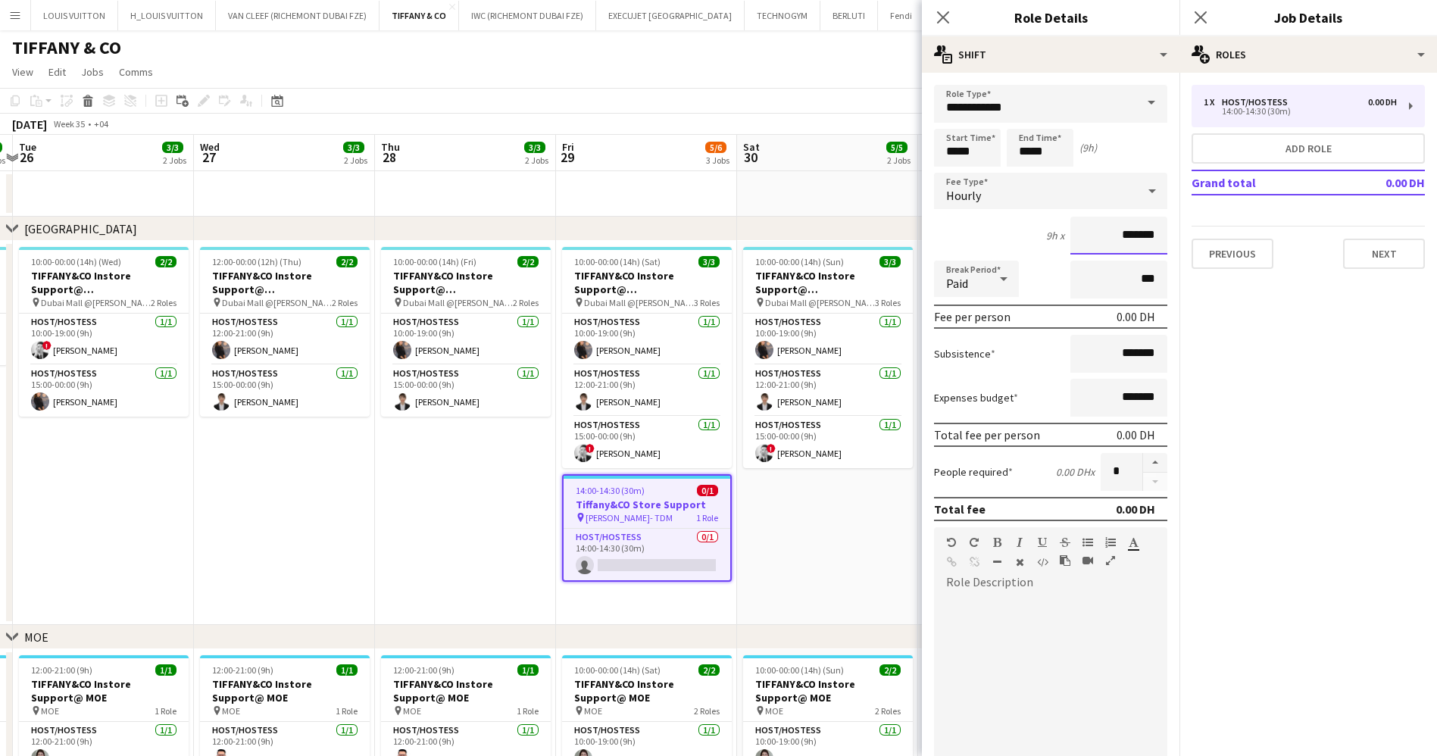
type input "****"
type input "*****"
click at [856, 80] on app-page-menu "View Day view expanded Day view collapsed Month view Date picker Jump to [DATE]…" at bounding box center [718, 73] width 1437 height 29
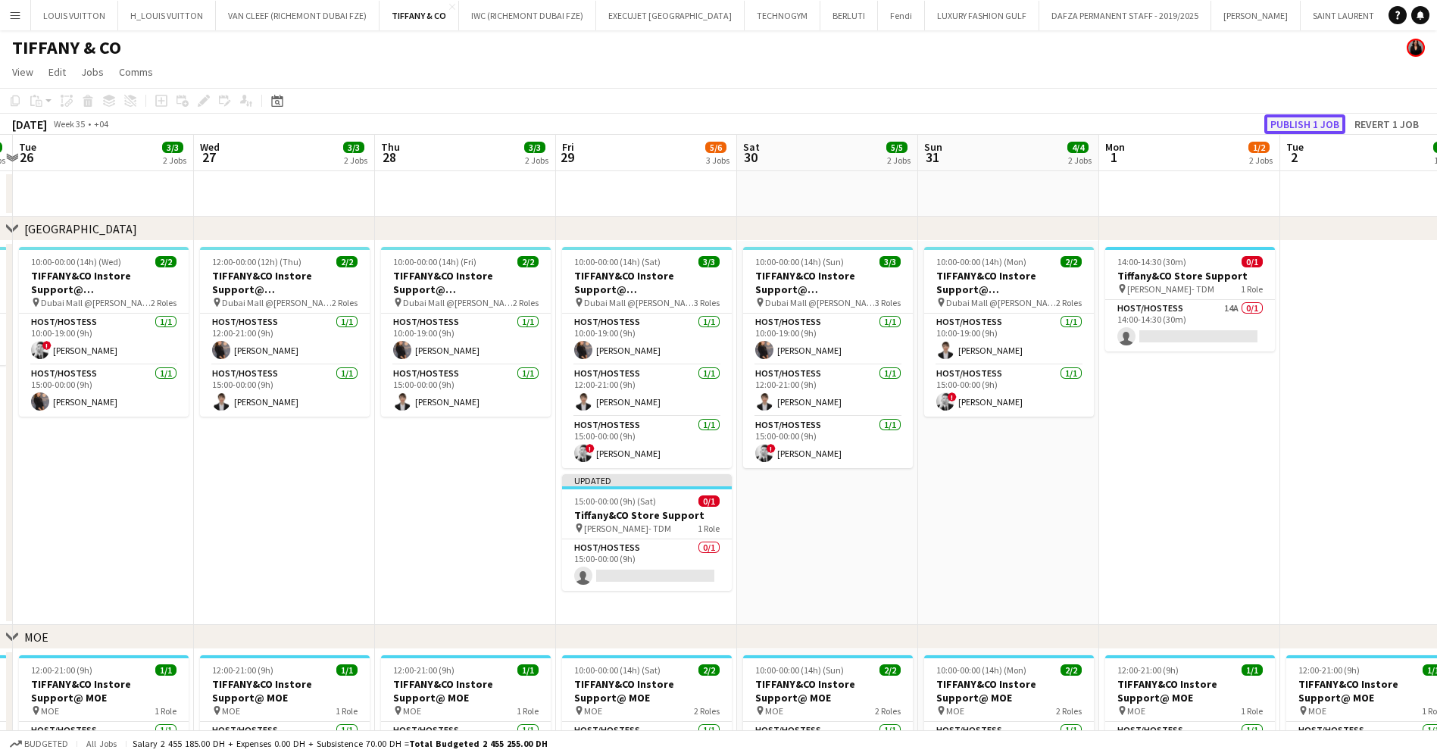
click at [1273, 126] on button "Publish 1 job" at bounding box center [1304, 124] width 81 height 20
